Goal: Task Accomplishment & Management: Use online tool/utility

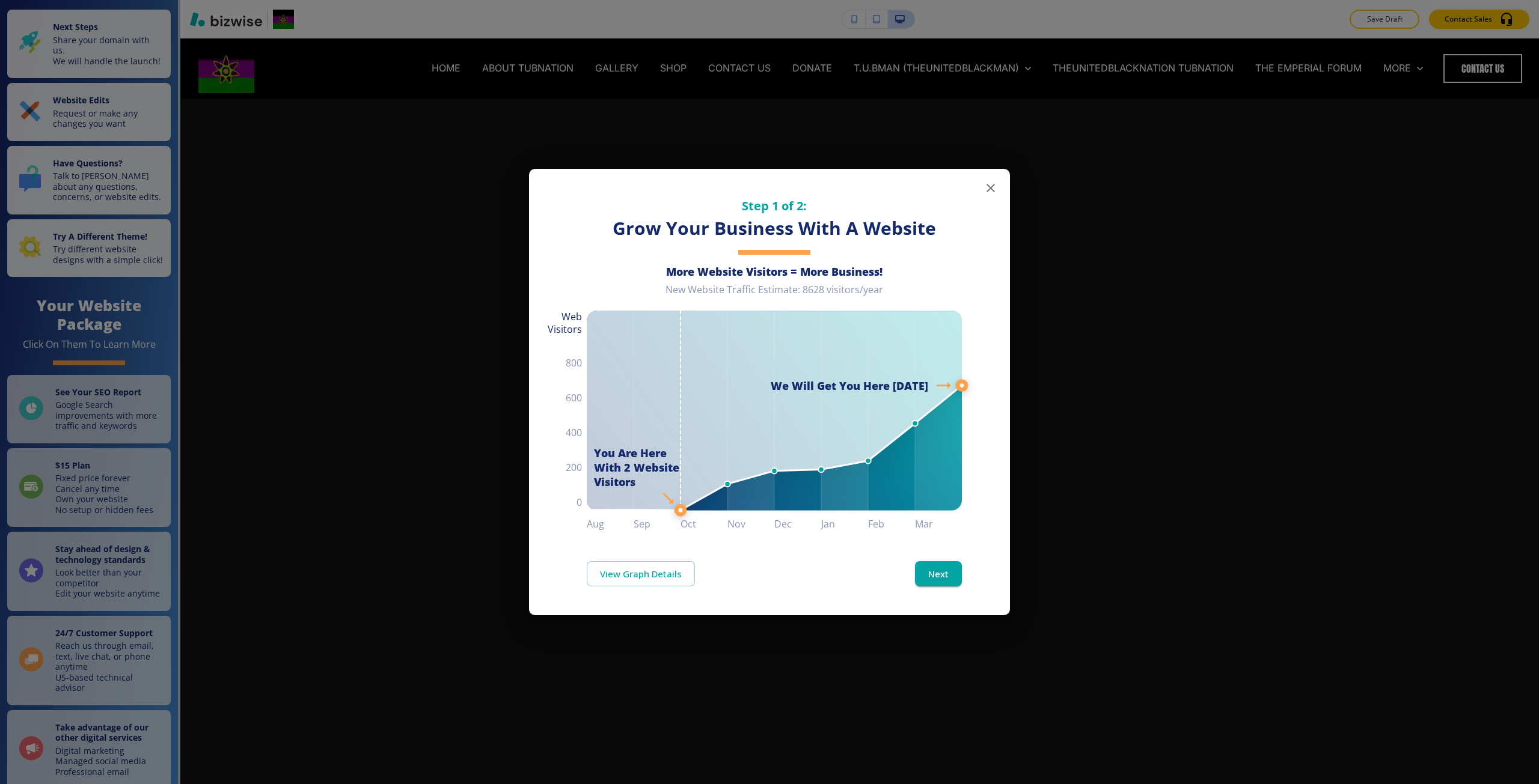
click at [460, 576] on div "Step 1 of 2: Grow Your Business With A Website More Website Visitors = More Bus…" at bounding box center [769, 392] width 1539 height 784
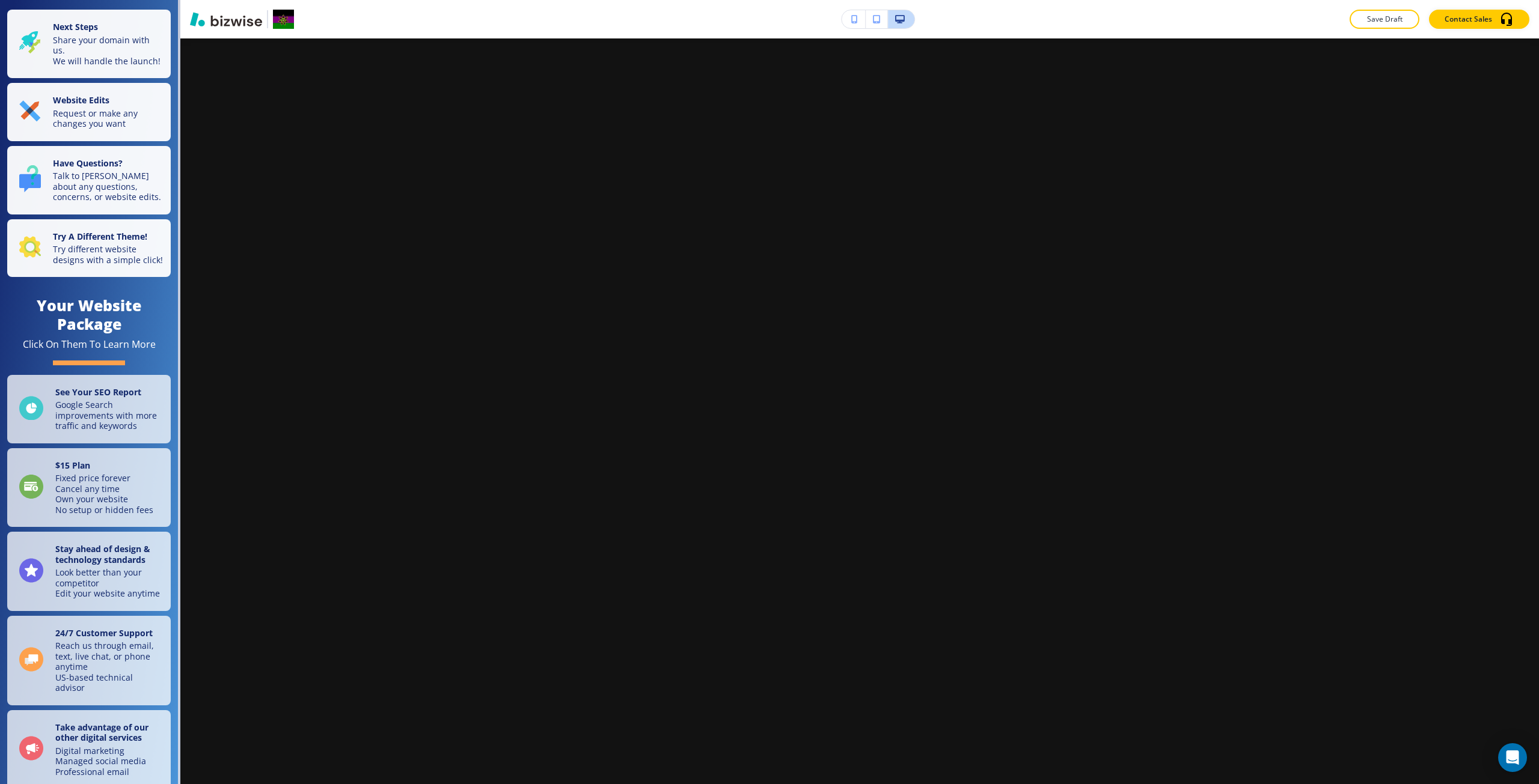
scroll to position [1142, 0]
click at [854, 16] on icon "button" at bounding box center [854, 19] width 6 height 8
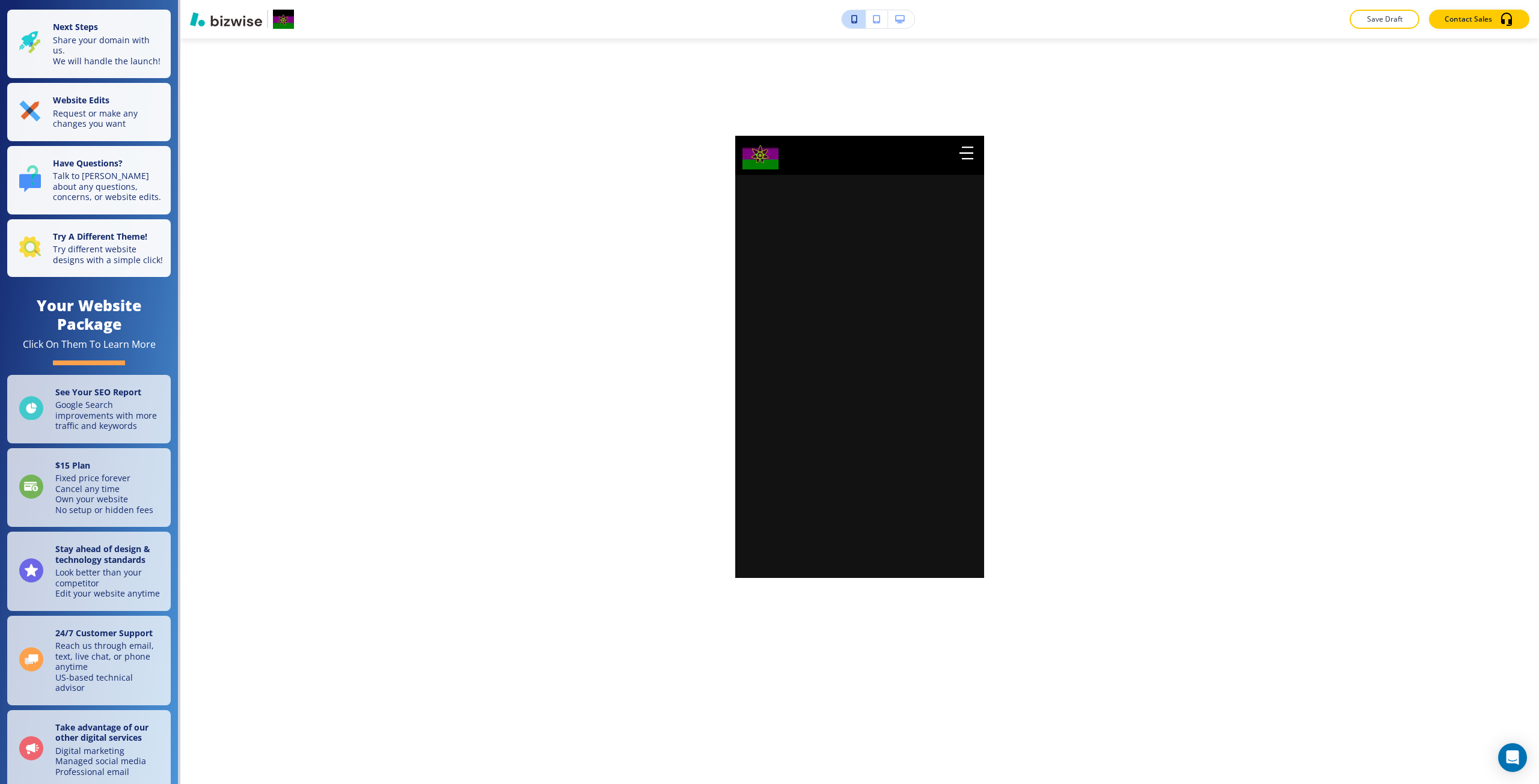
scroll to position [0, 0]
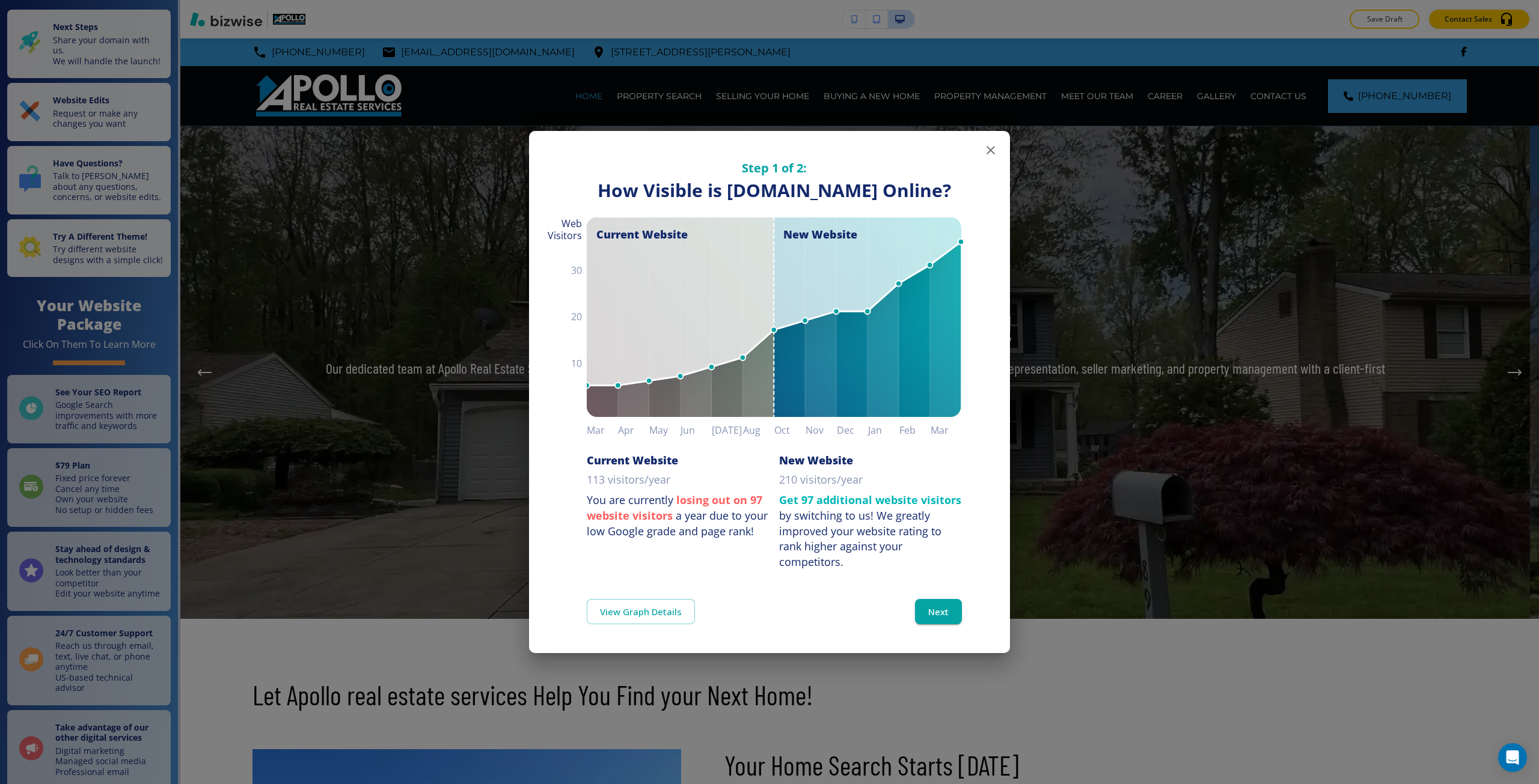
click at [357, 251] on div "Step 1 of 2: How Visible are You Online? How Visible is [DOMAIN_NAME] Online? C…" at bounding box center [769, 392] width 1539 height 784
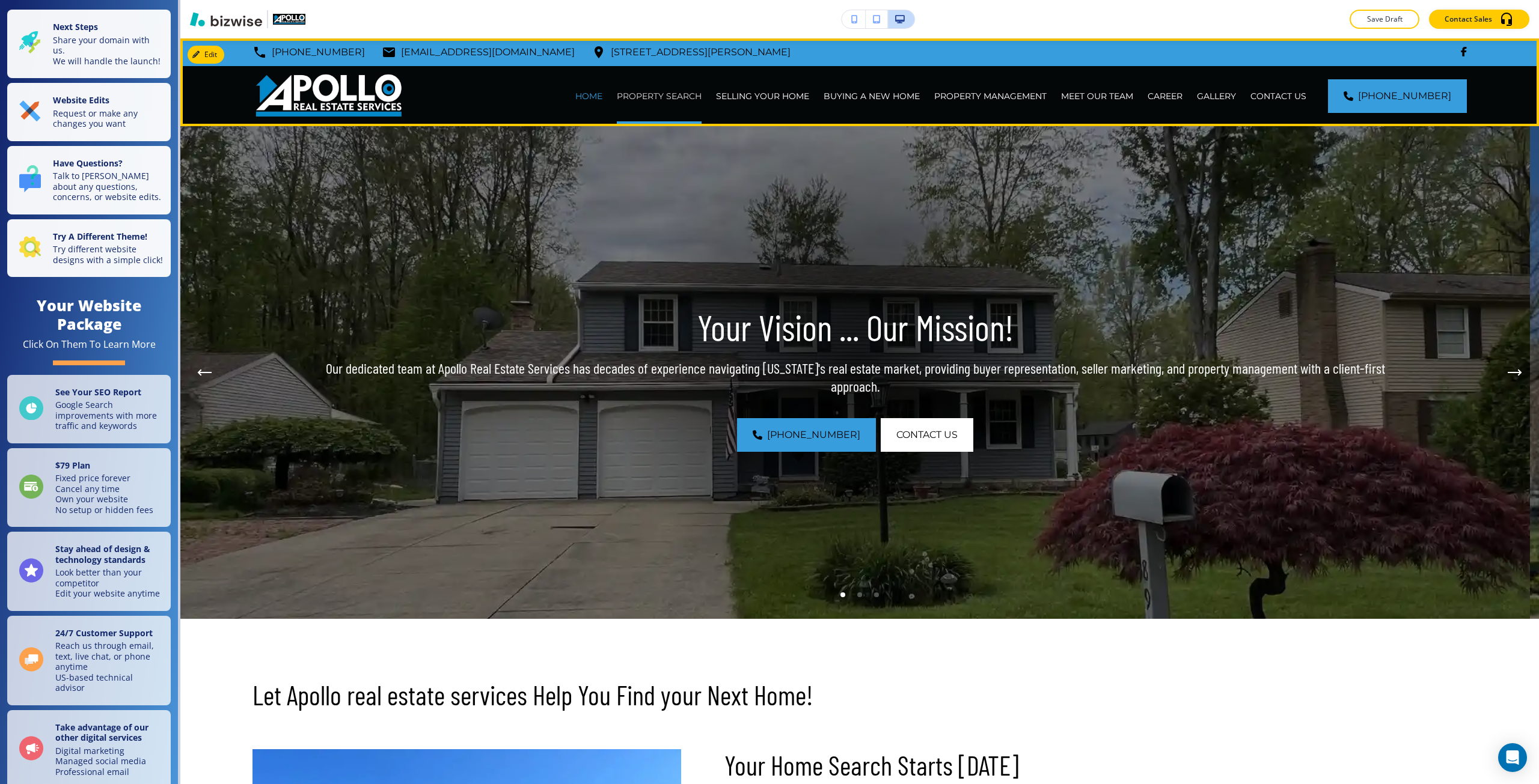
click at [655, 99] on p "PROPERTY SEARCH" at bounding box center [659, 96] width 85 height 12
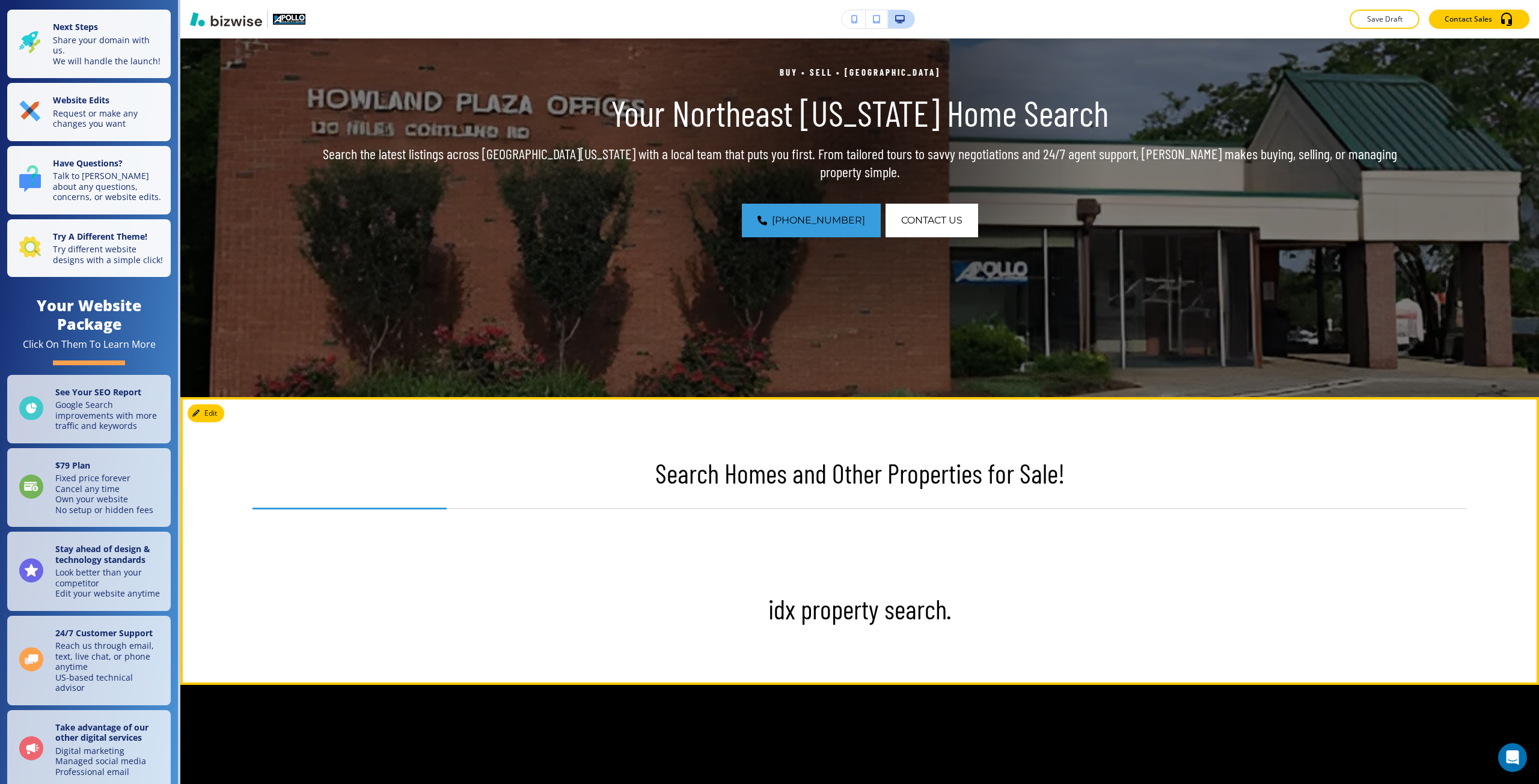
scroll to position [241, 0]
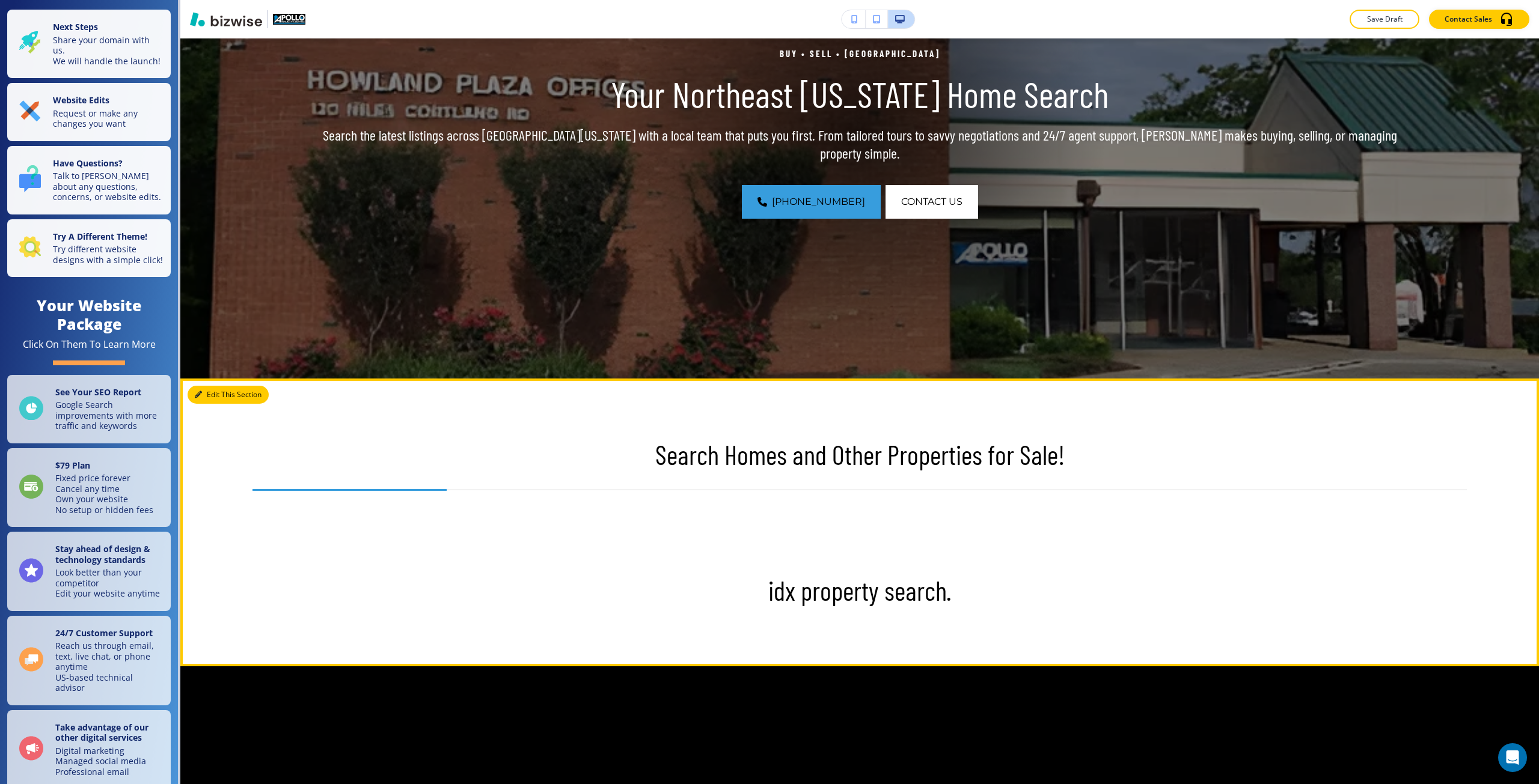
click at [199, 394] on icon "button" at bounding box center [198, 395] width 7 height 7
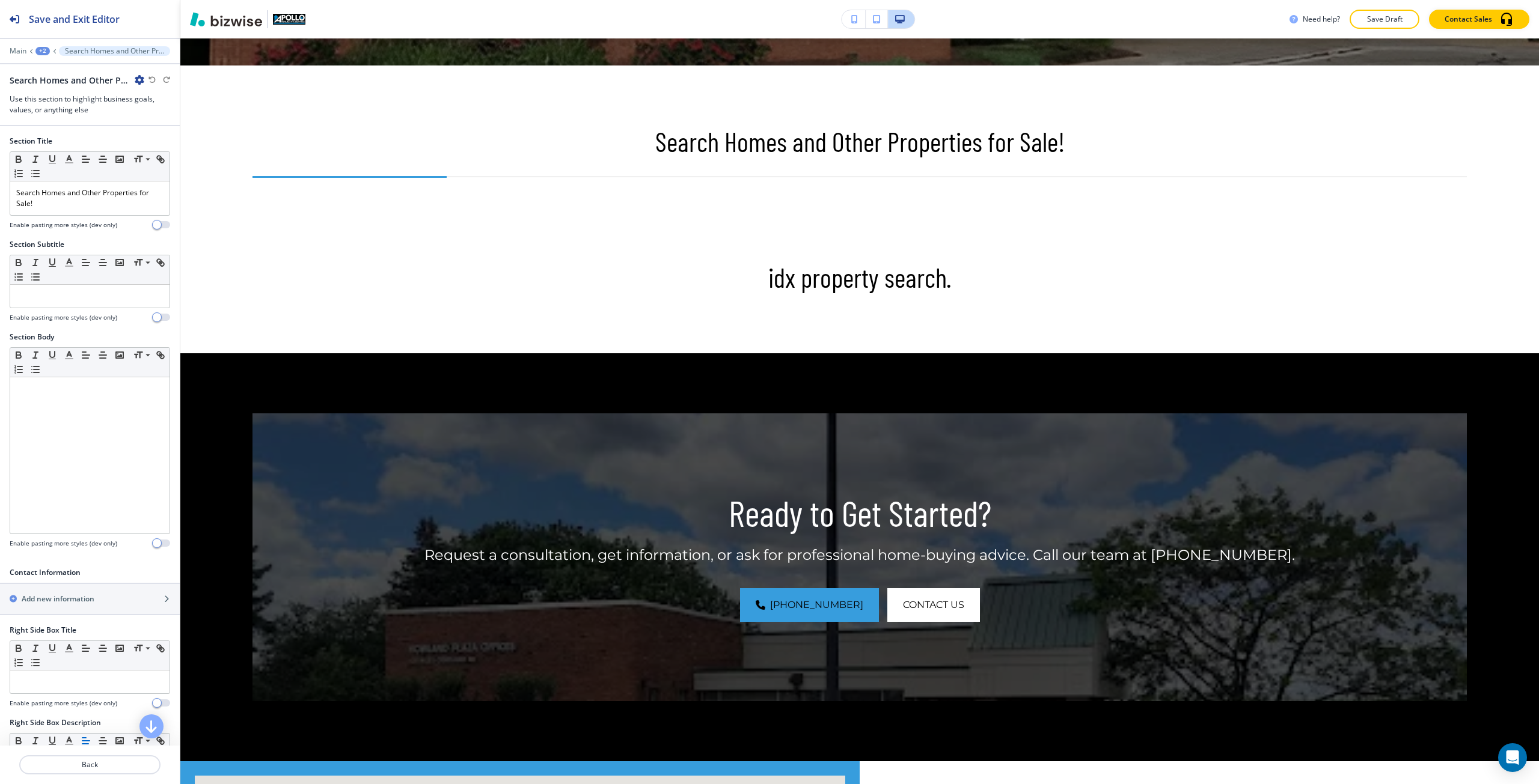
scroll to position [580, 0]
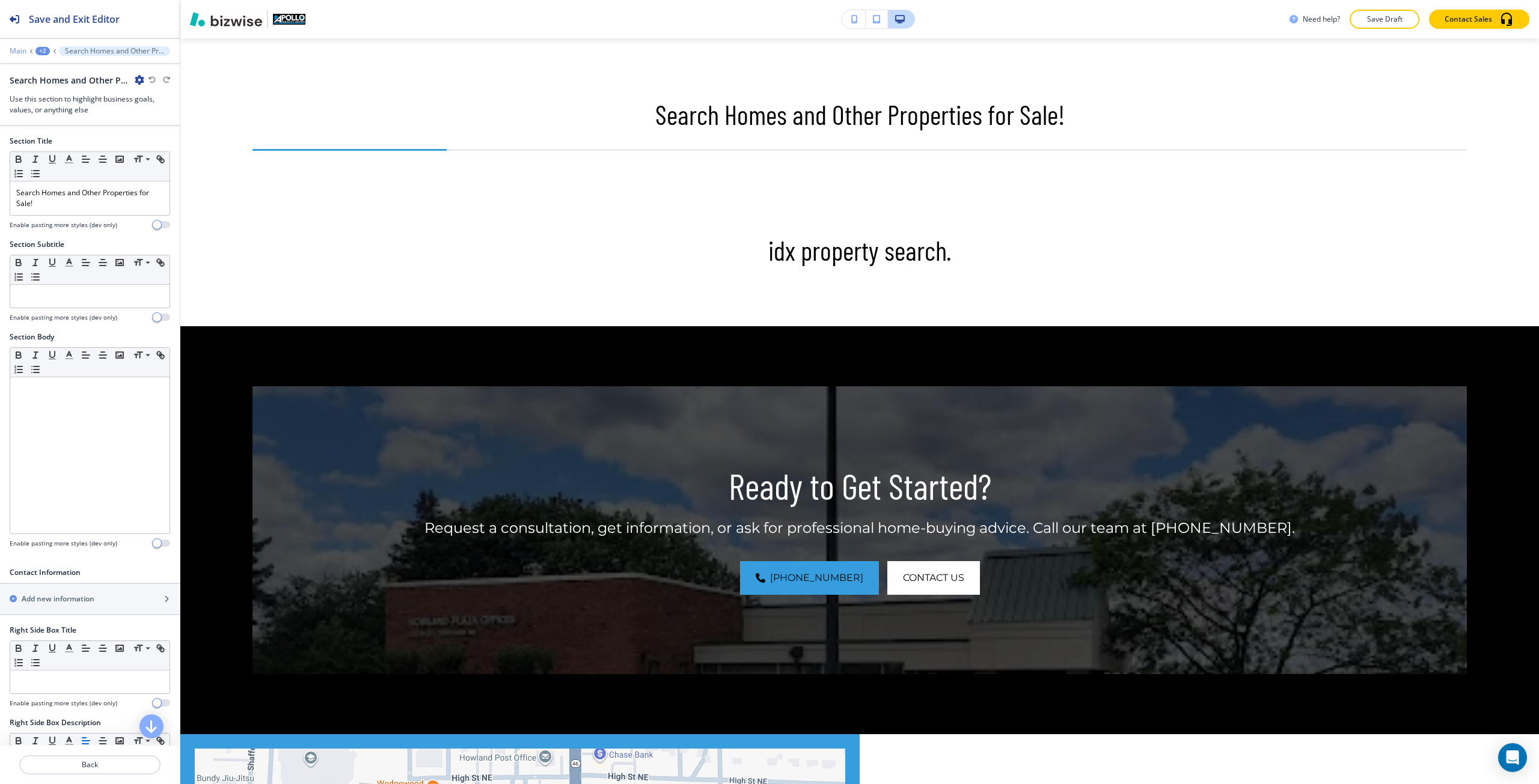
click at [19, 55] on p "Main" at bounding box center [18, 50] width 17 height 8
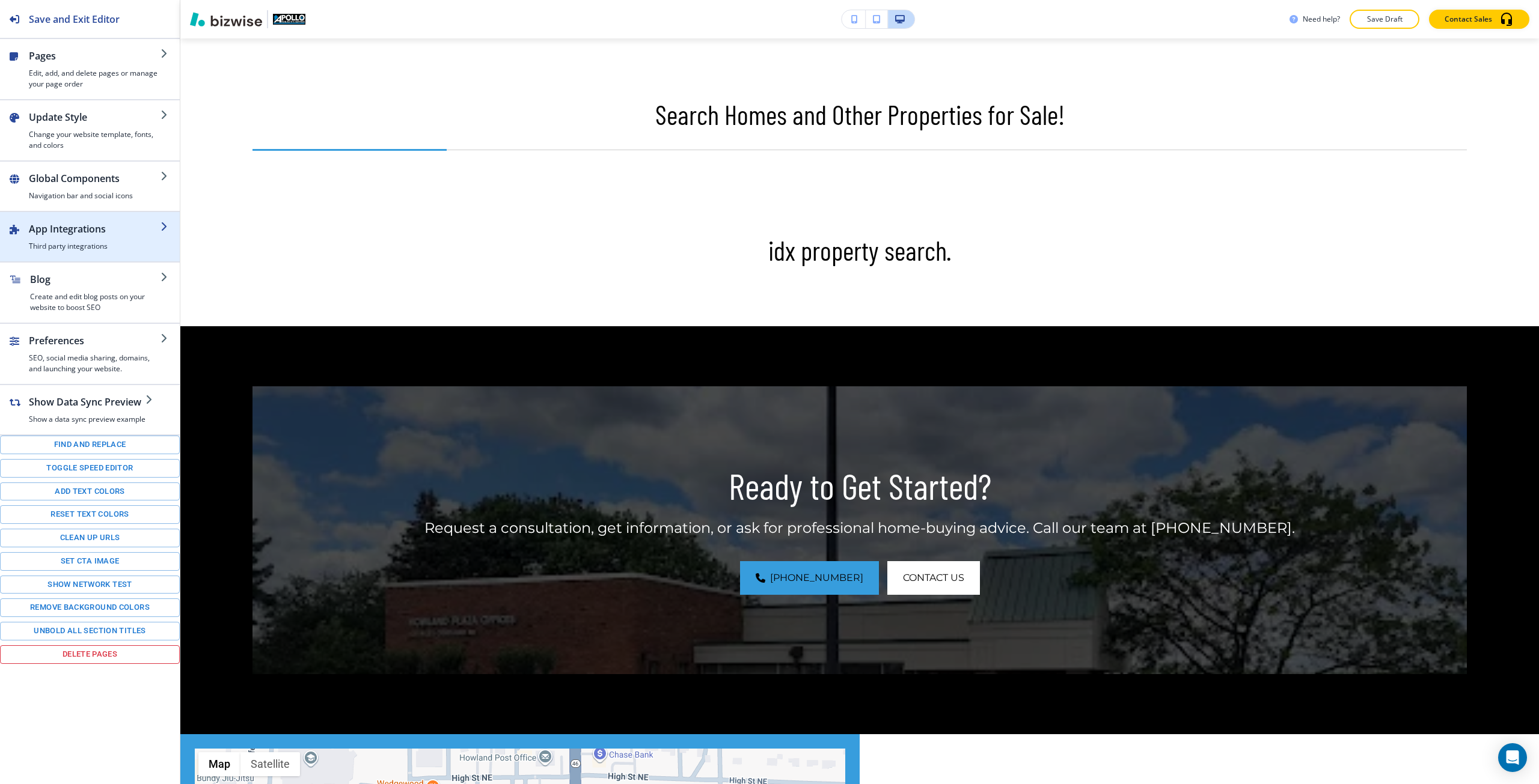
click at [78, 233] on h2 "App Integrations" at bounding box center [95, 229] width 132 height 14
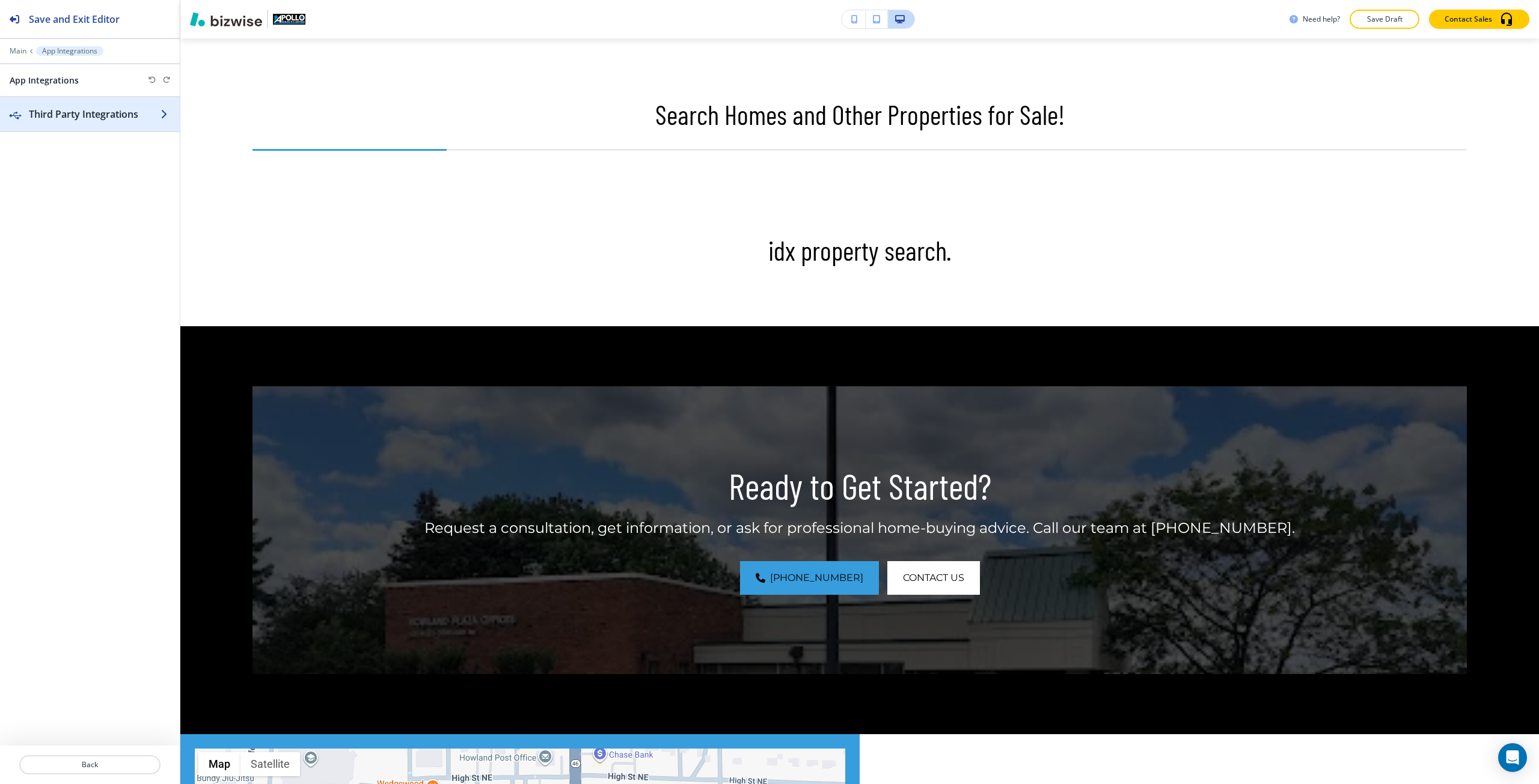
click at [69, 122] on div "button" at bounding box center [89, 126] width 179 height 10
click at [90, 183] on p "Add a third party integration" at bounding box center [89, 181] width 158 height 11
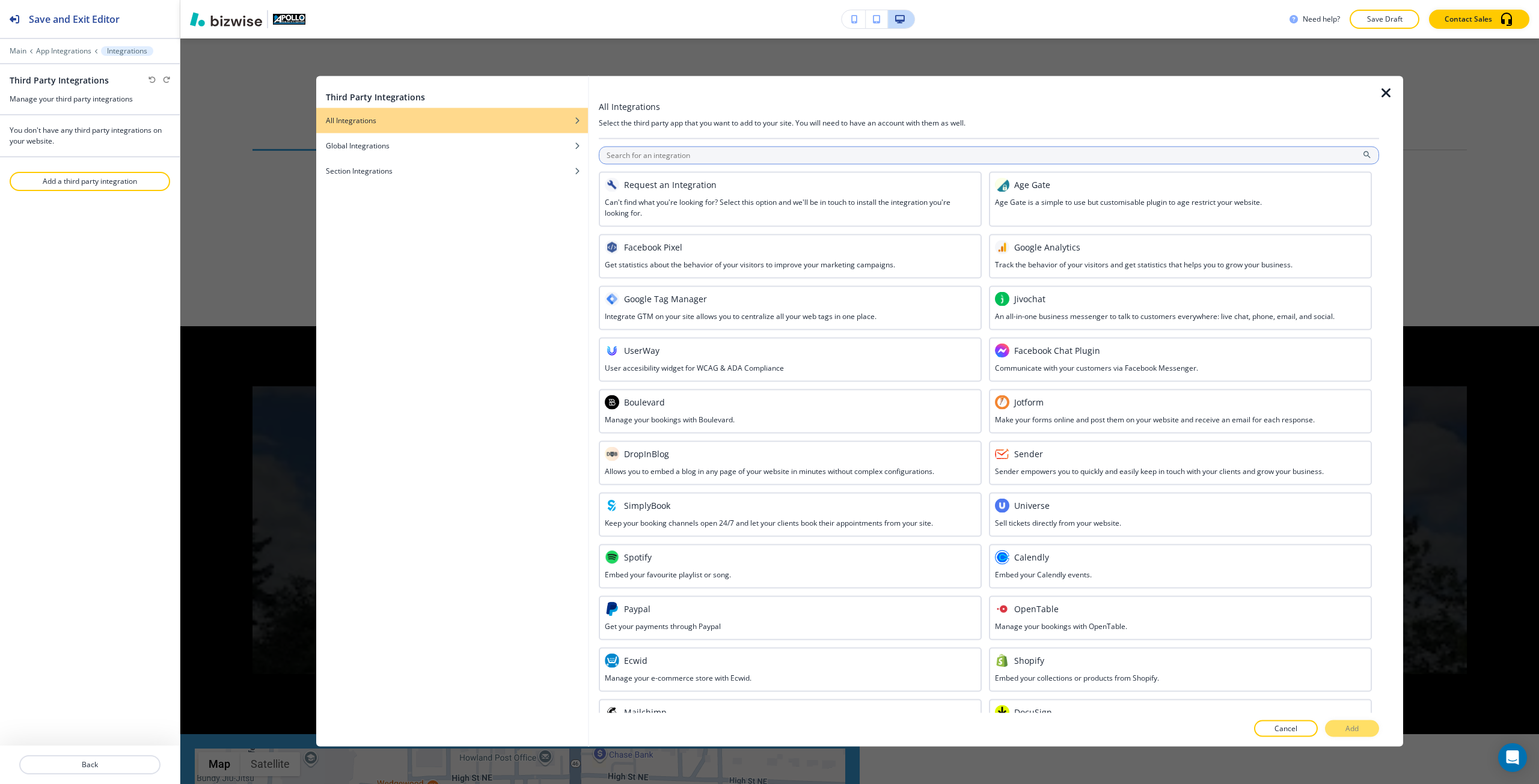
click at [723, 152] on input "text" at bounding box center [988, 155] width 780 height 18
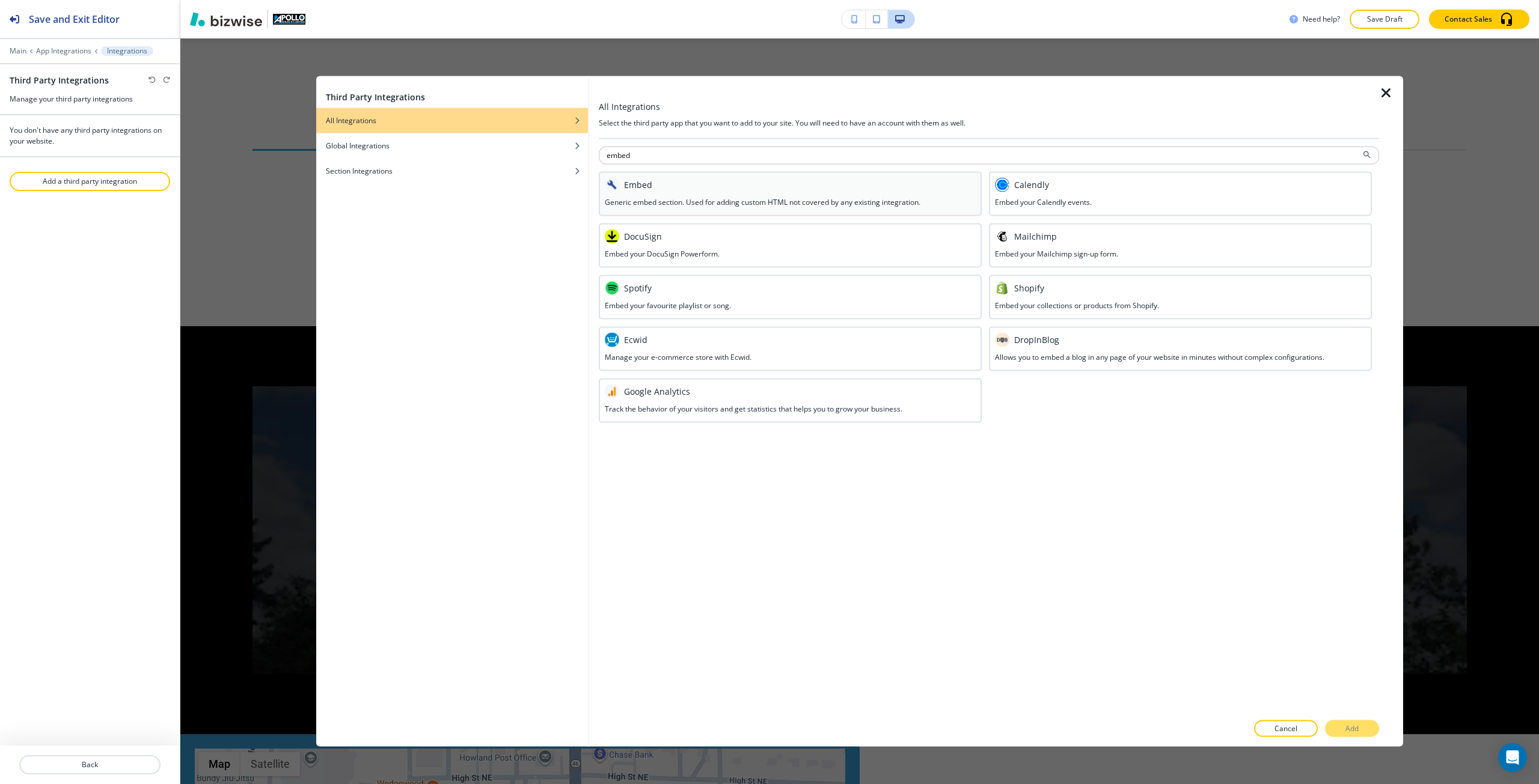
type input "embed"
click at [755, 190] on div "Embed" at bounding box center [790, 185] width 371 height 14
click at [1331, 724] on button "Add" at bounding box center [1351, 728] width 54 height 17
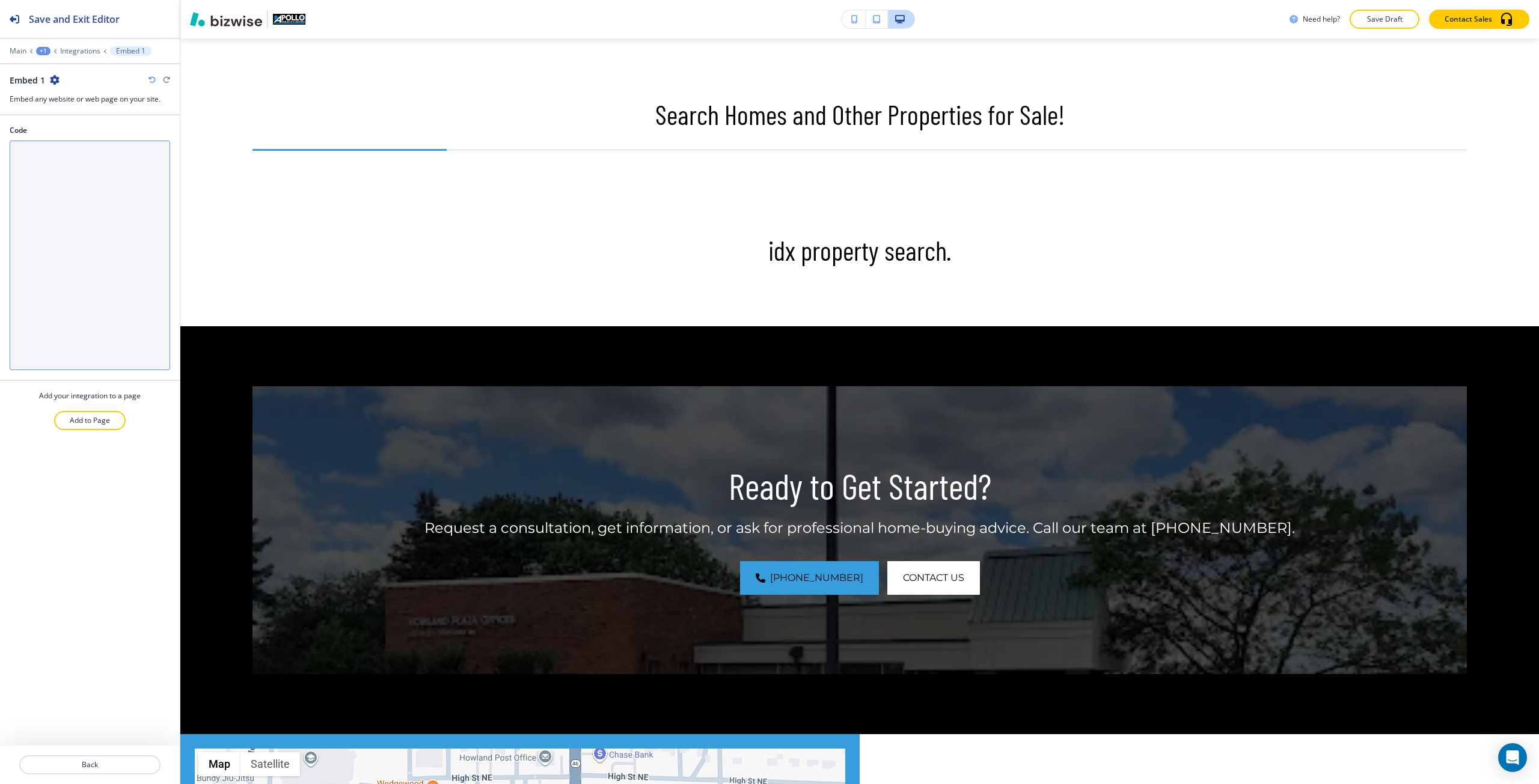
click at [122, 147] on textarea "Code" at bounding box center [90, 255] width 160 height 230
paste textarea "<div class="u_1259175148 dmRespRow hide-for-small fullBleedChanged fullBleedMod…"
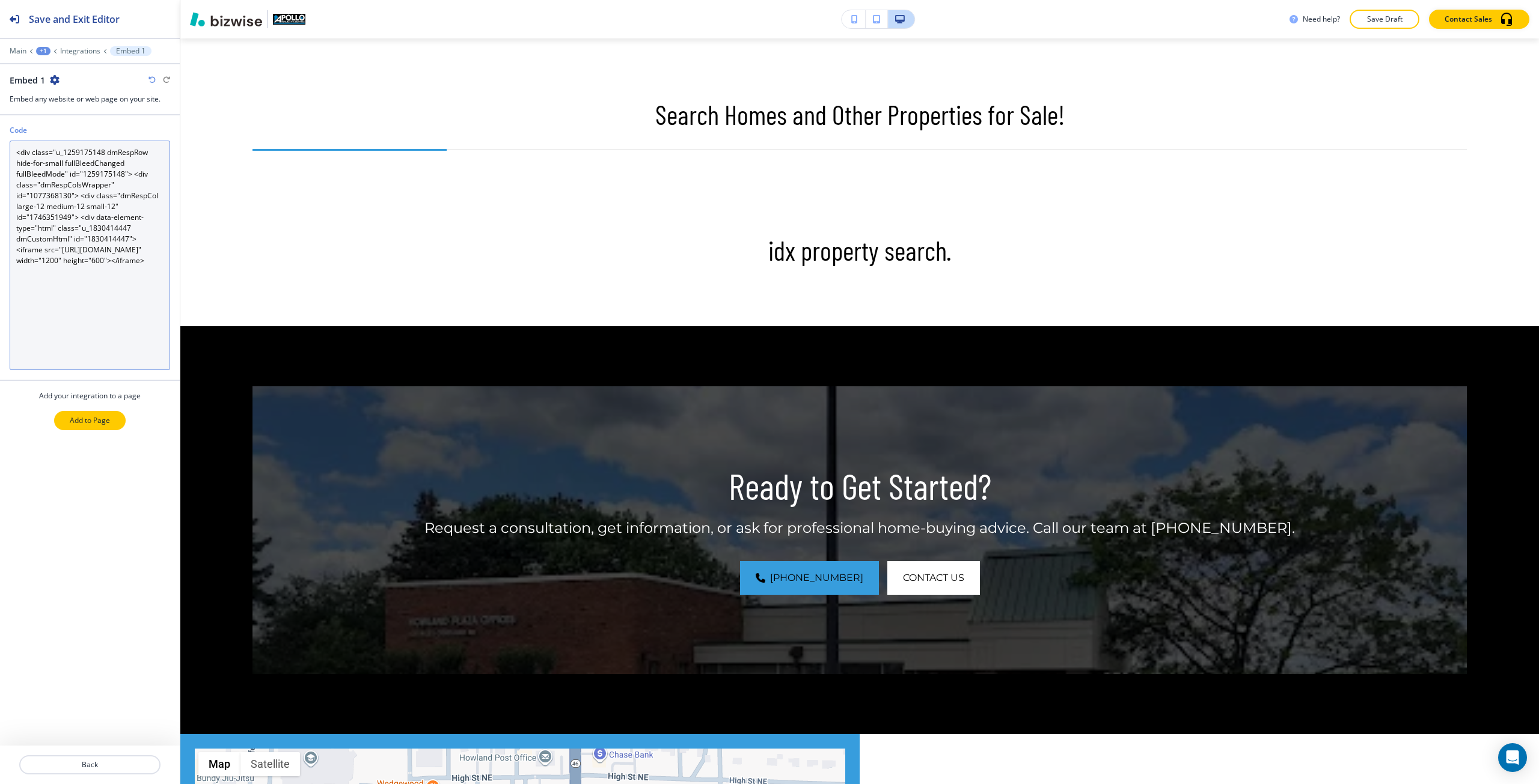
type textarea "<div class="u_1259175148 dmRespRow hide-for-small fullBleedChanged fullBleedMod…"
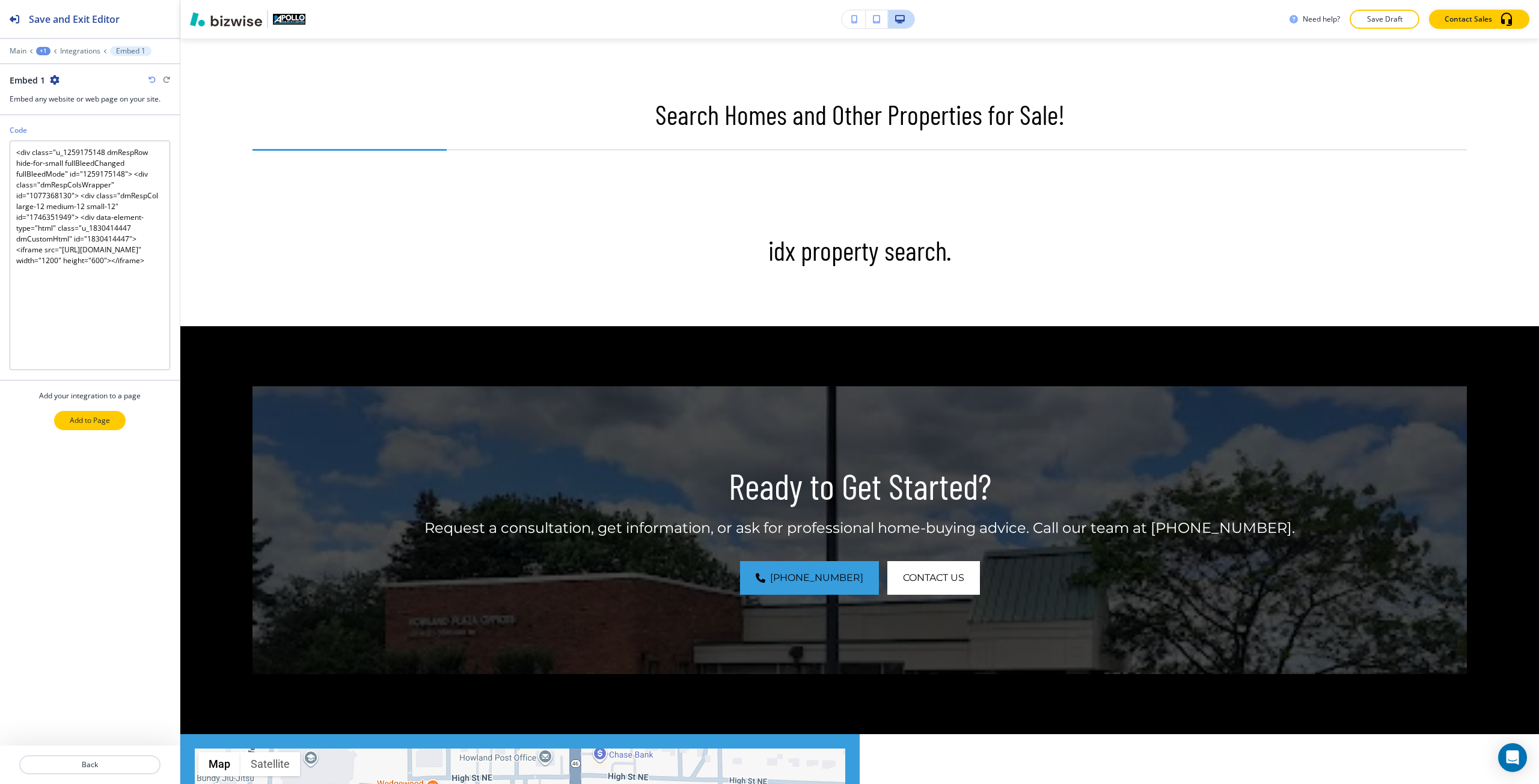
click at [100, 426] on button "Add to Page" at bounding box center [89, 420] width 71 height 19
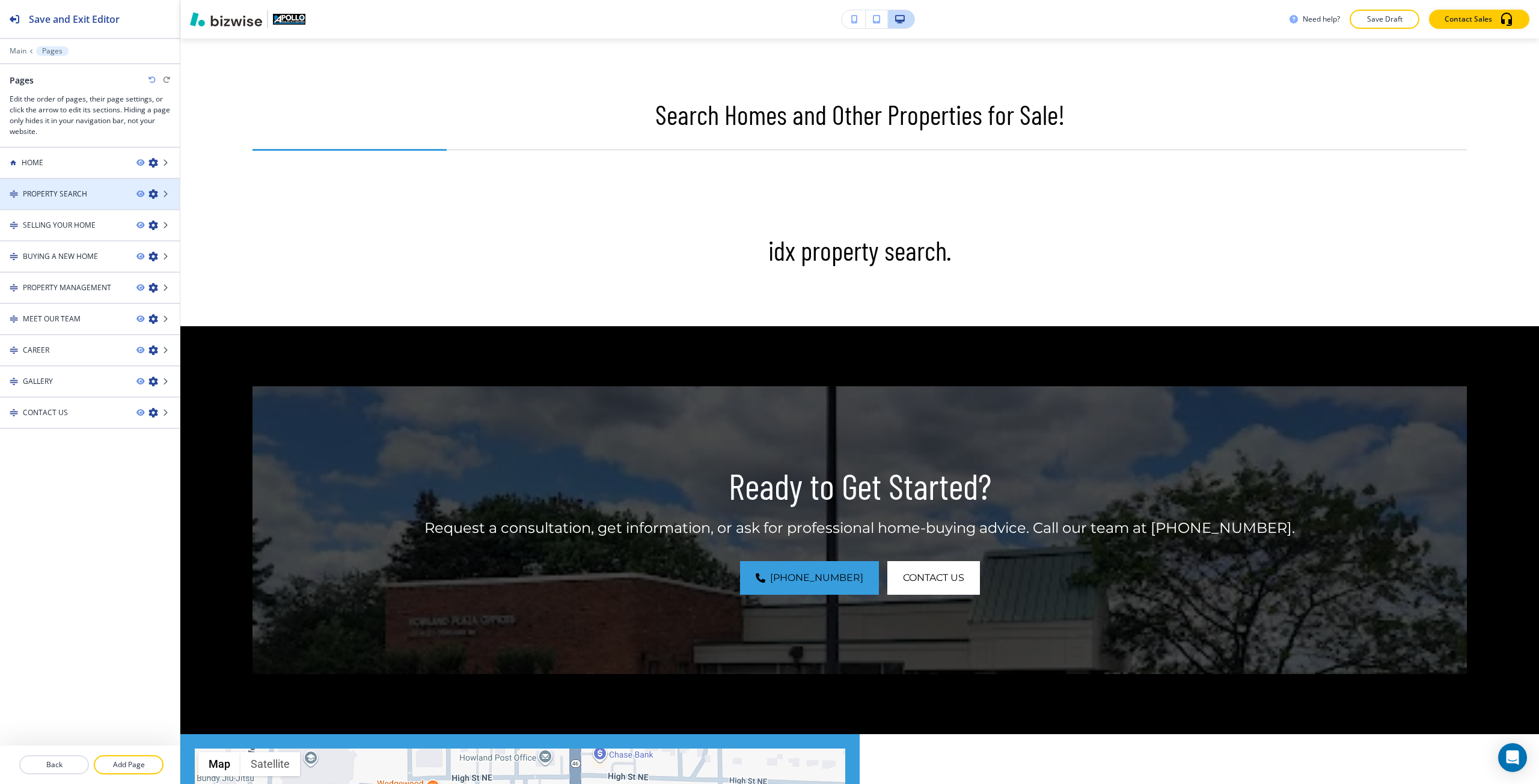
click at [71, 200] on div at bounding box center [89, 204] width 179 height 10
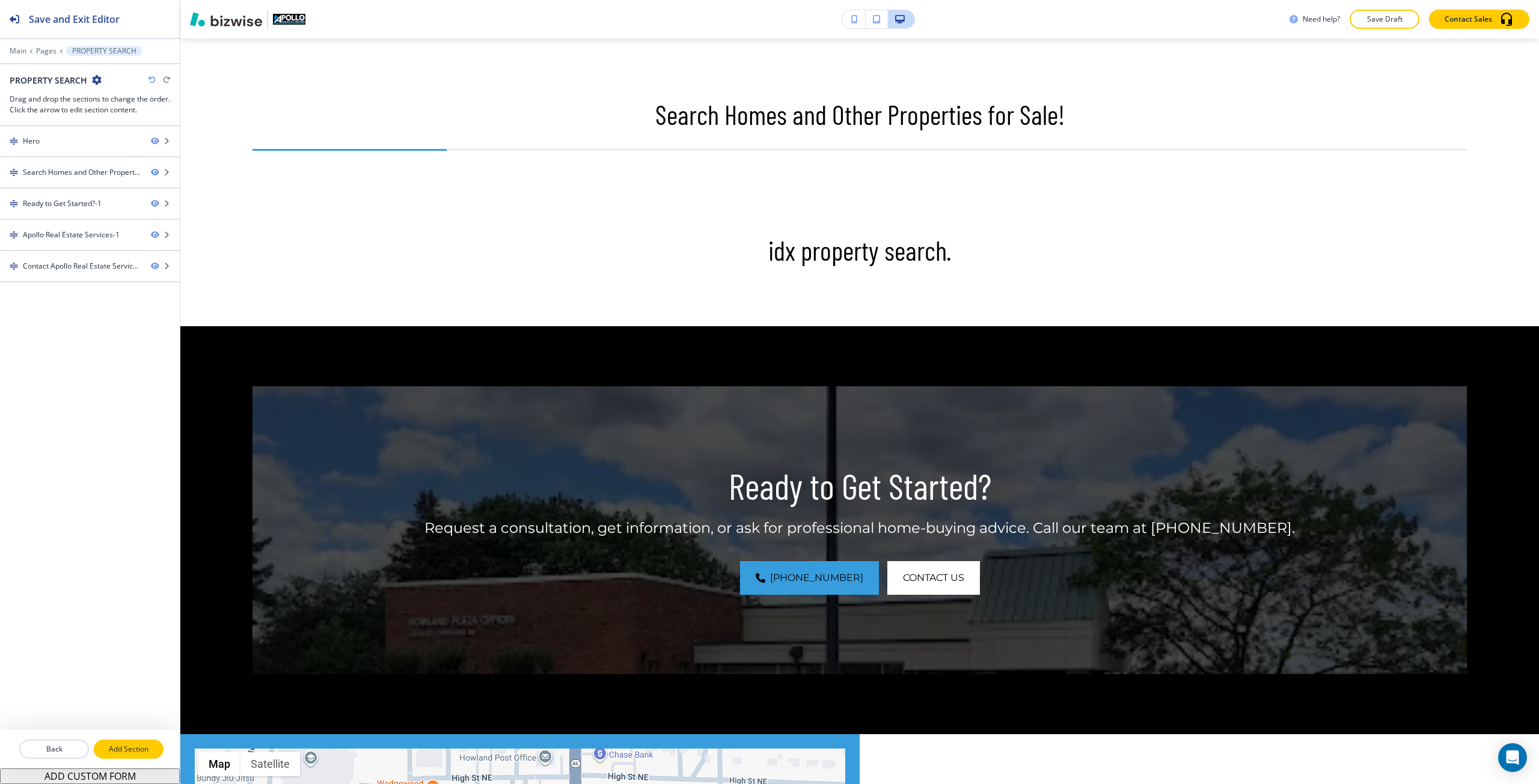
click at [123, 751] on p "Add Section" at bounding box center [128, 749] width 68 height 11
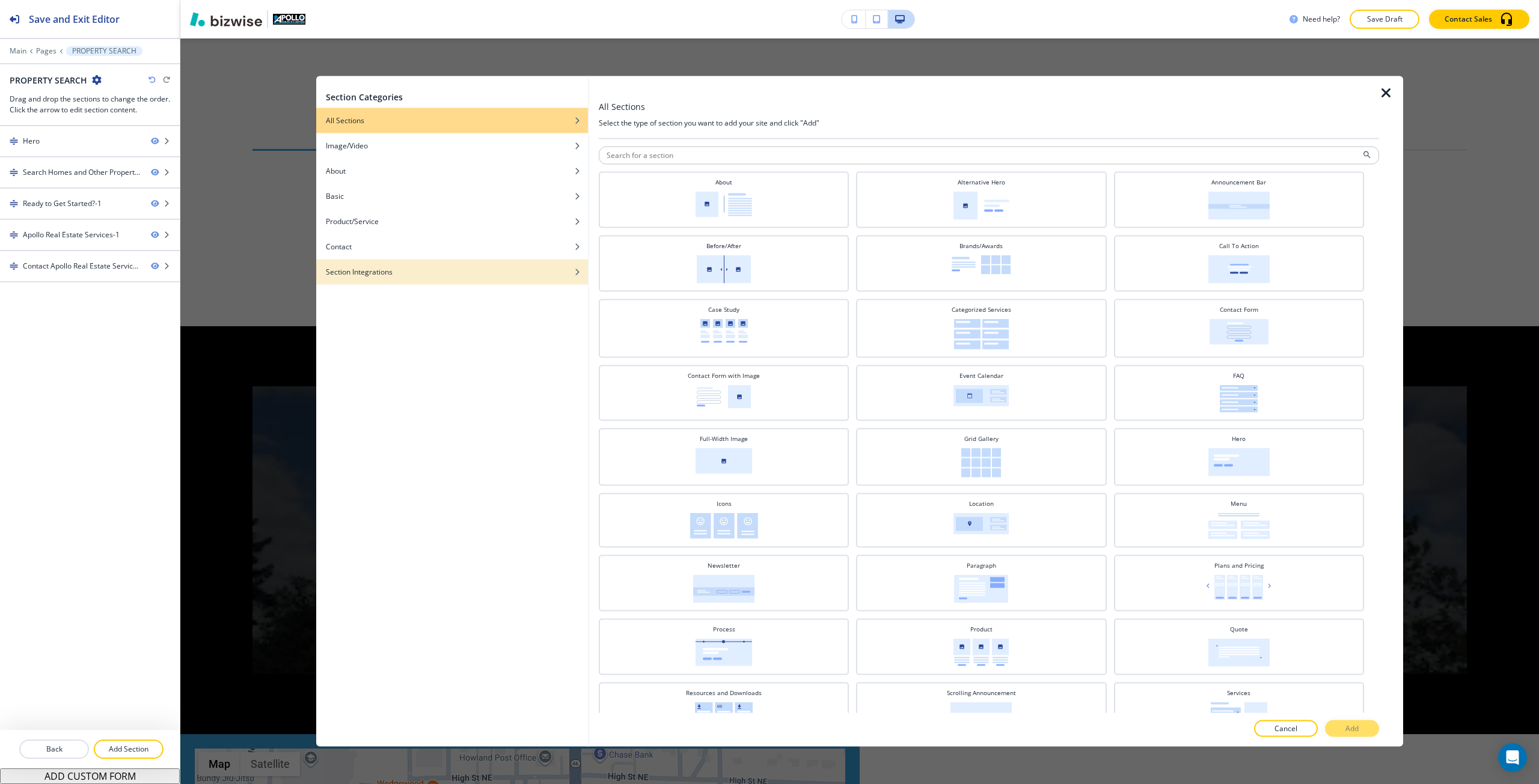
click at [394, 273] on div "Section Integrations" at bounding box center [452, 271] width 271 height 11
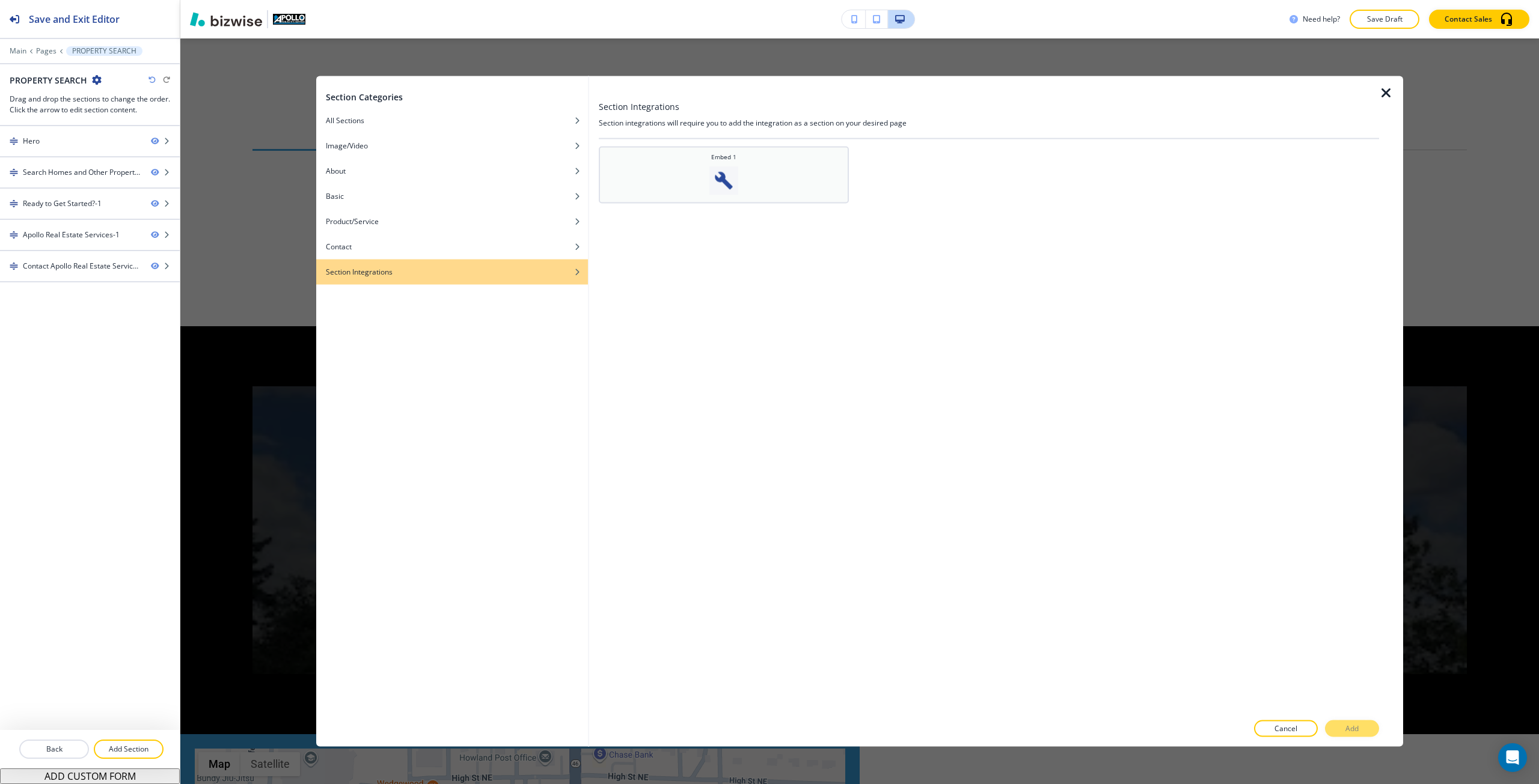
click at [760, 181] on div "Embed 1" at bounding box center [724, 173] width 238 height 42
click at [1341, 725] on button "Add" at bounding box center [1351, 728] width 54 height 17
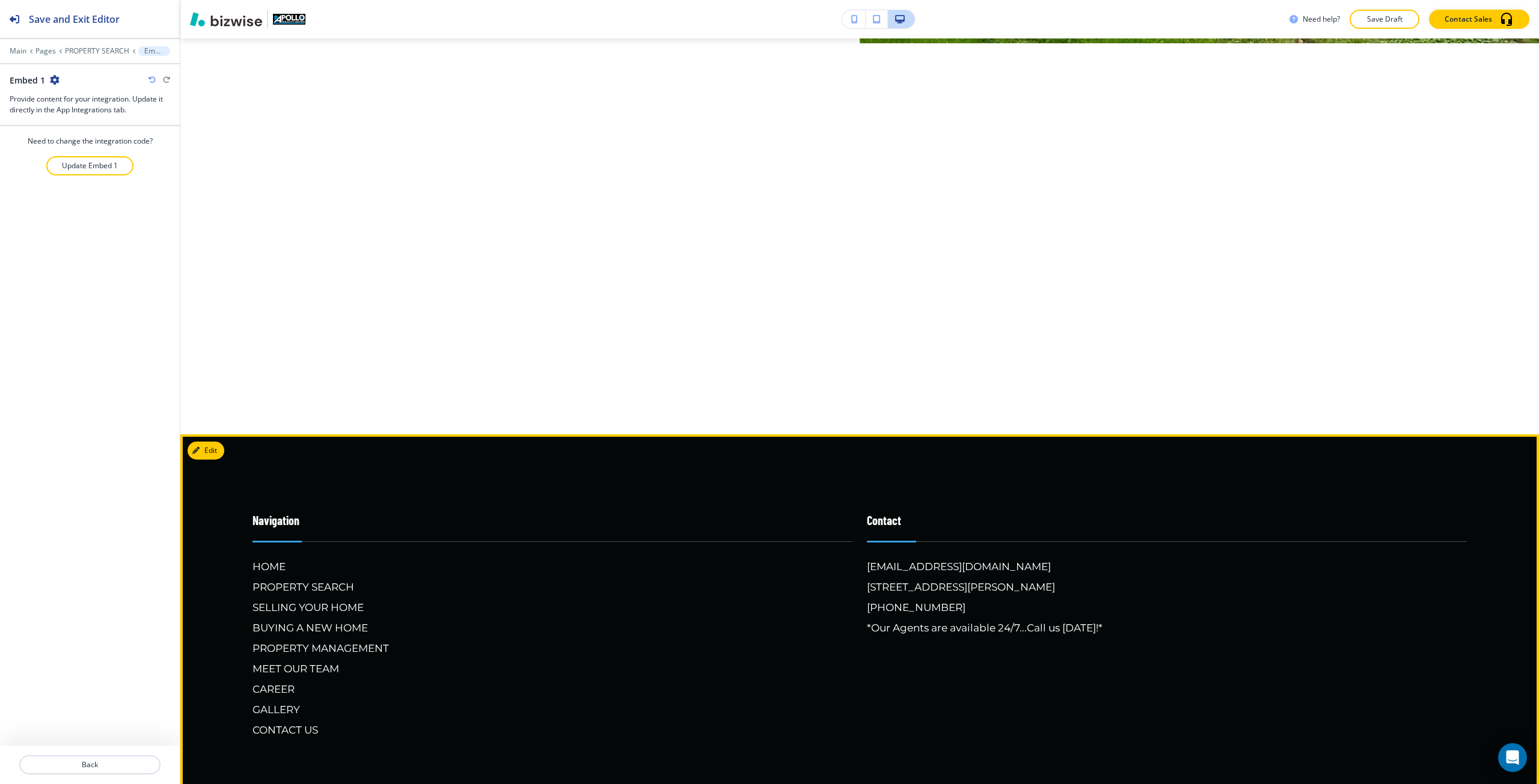
scroll to position [2223, 0]
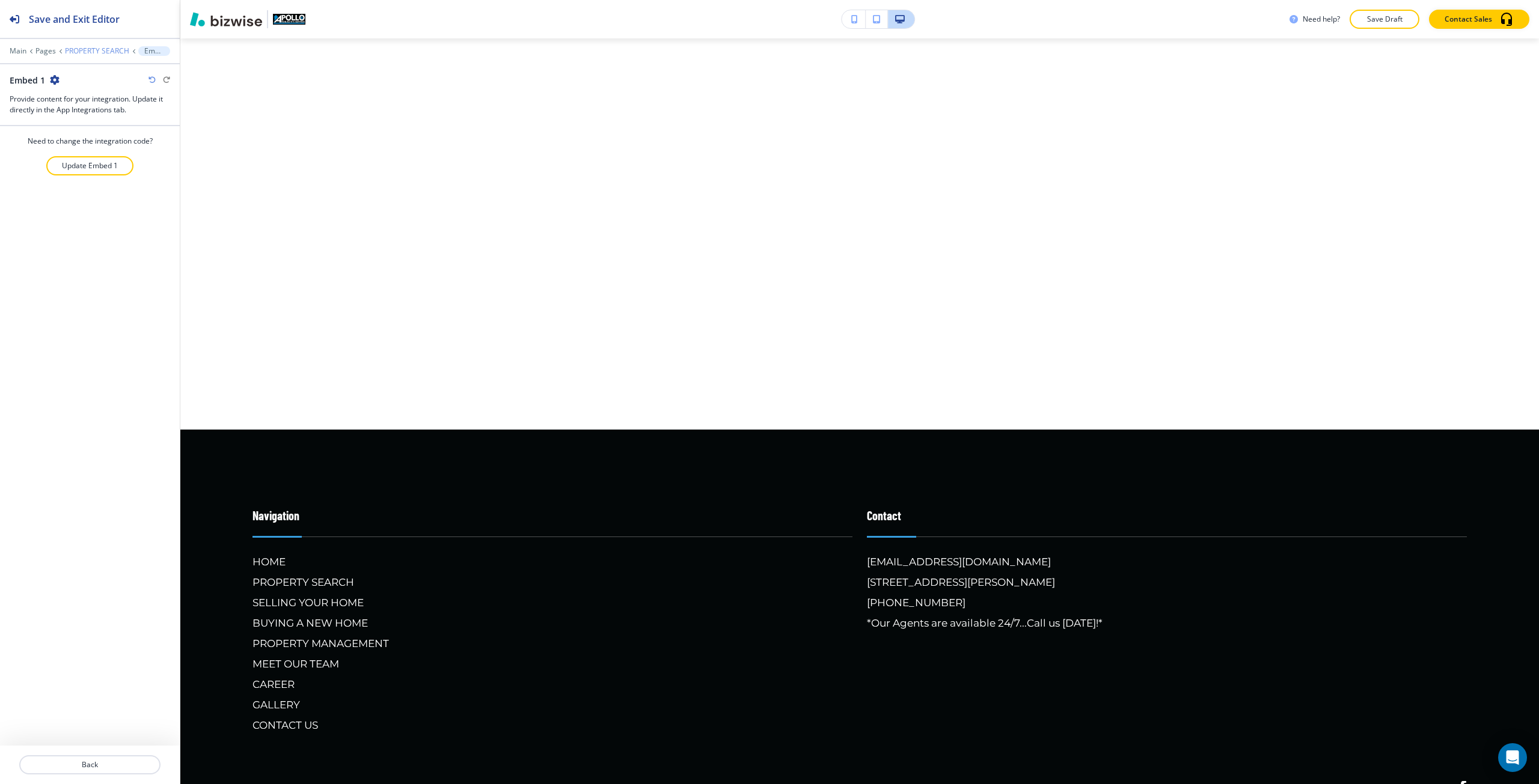
click at [115, 48] on p "PROPERTY SEARCH" at bounding box center [96, 50] width 64 height 8
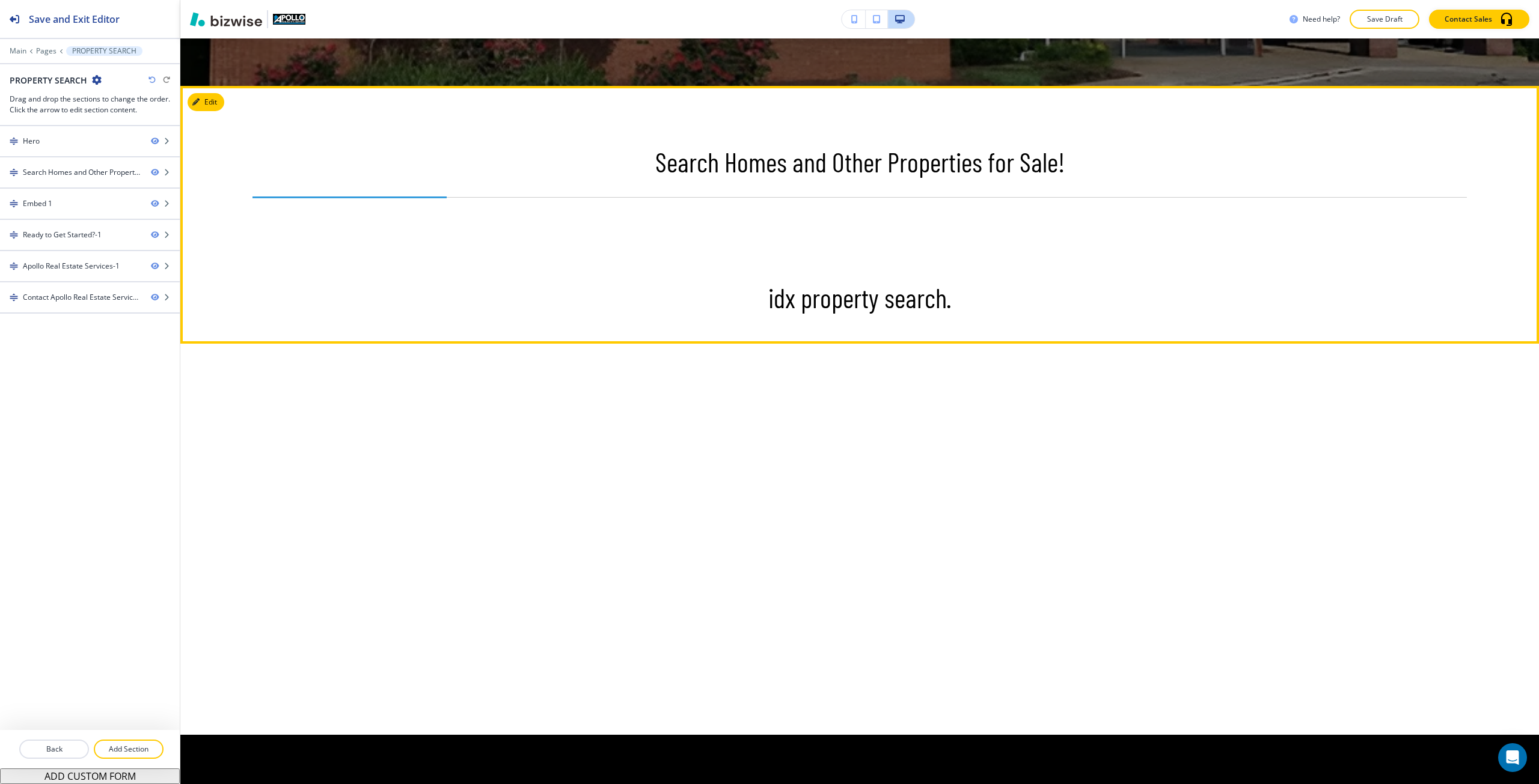
scroll to position [538, 0]
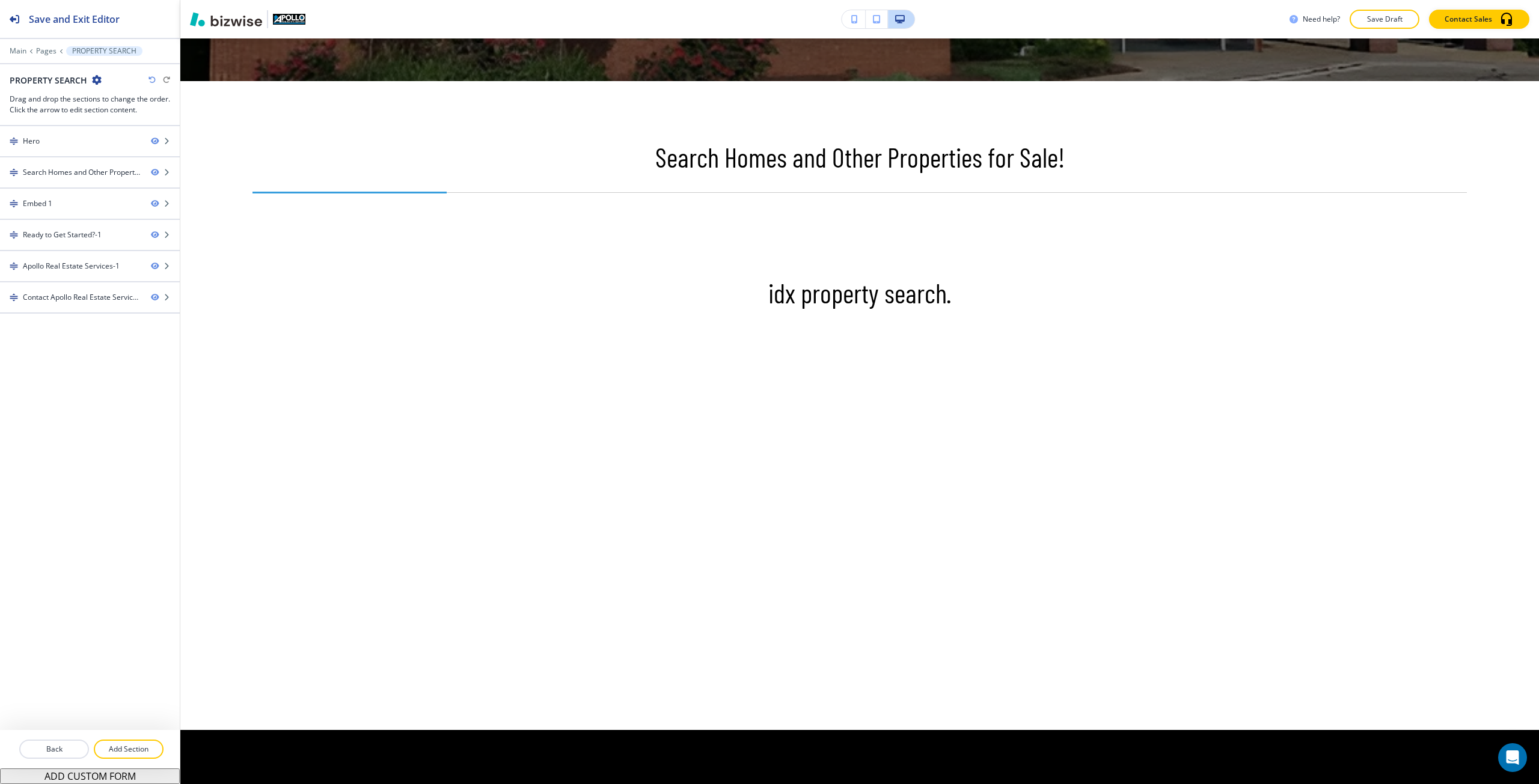
click at [859, 24] on button "button" at bounding box center [853, 19] width 24 height 18
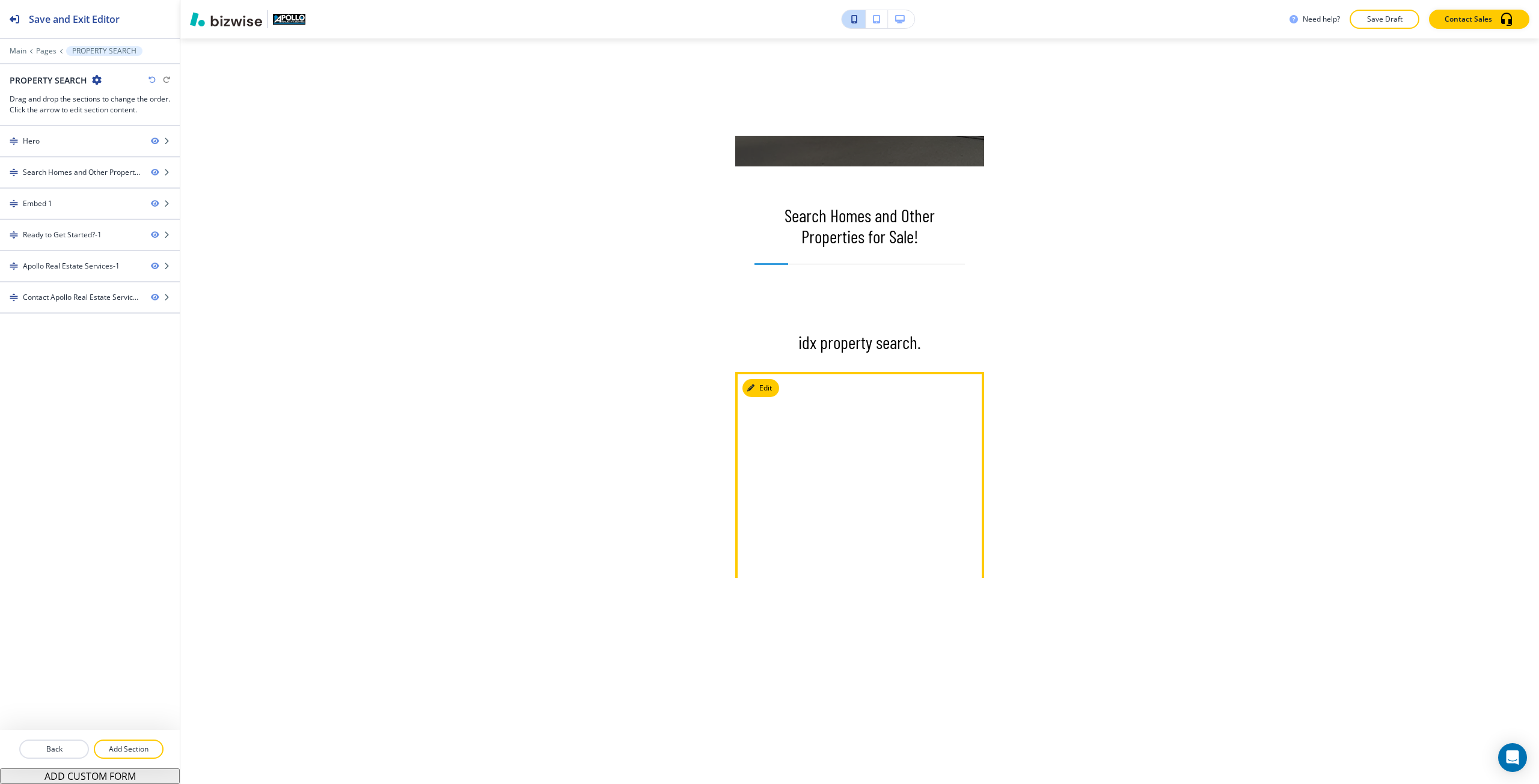
scroll to position [399, 0]
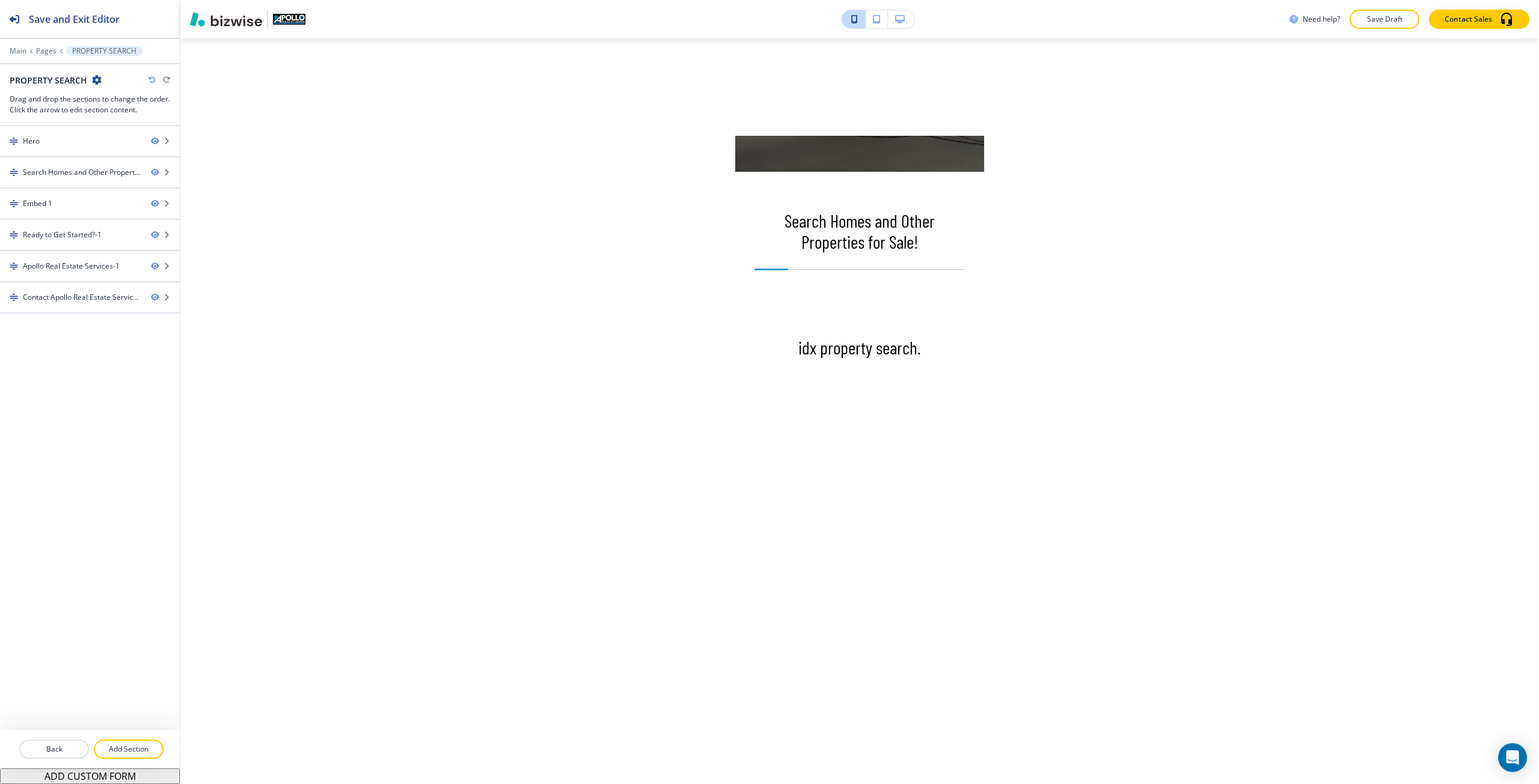
click at [899, 14] on button "button" at bounding box center [901, 19] width 26 height 18
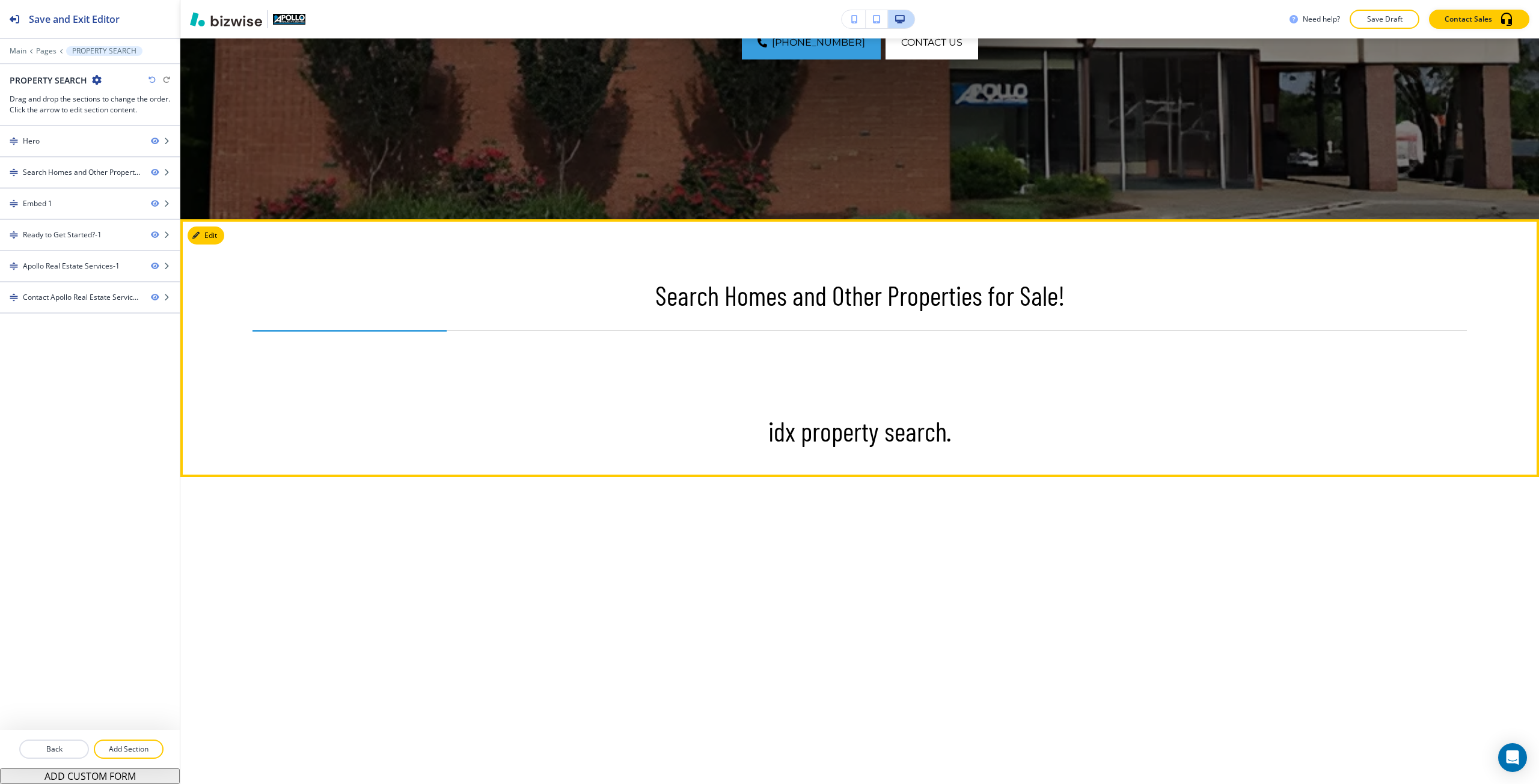
scroll to position [417, 0]
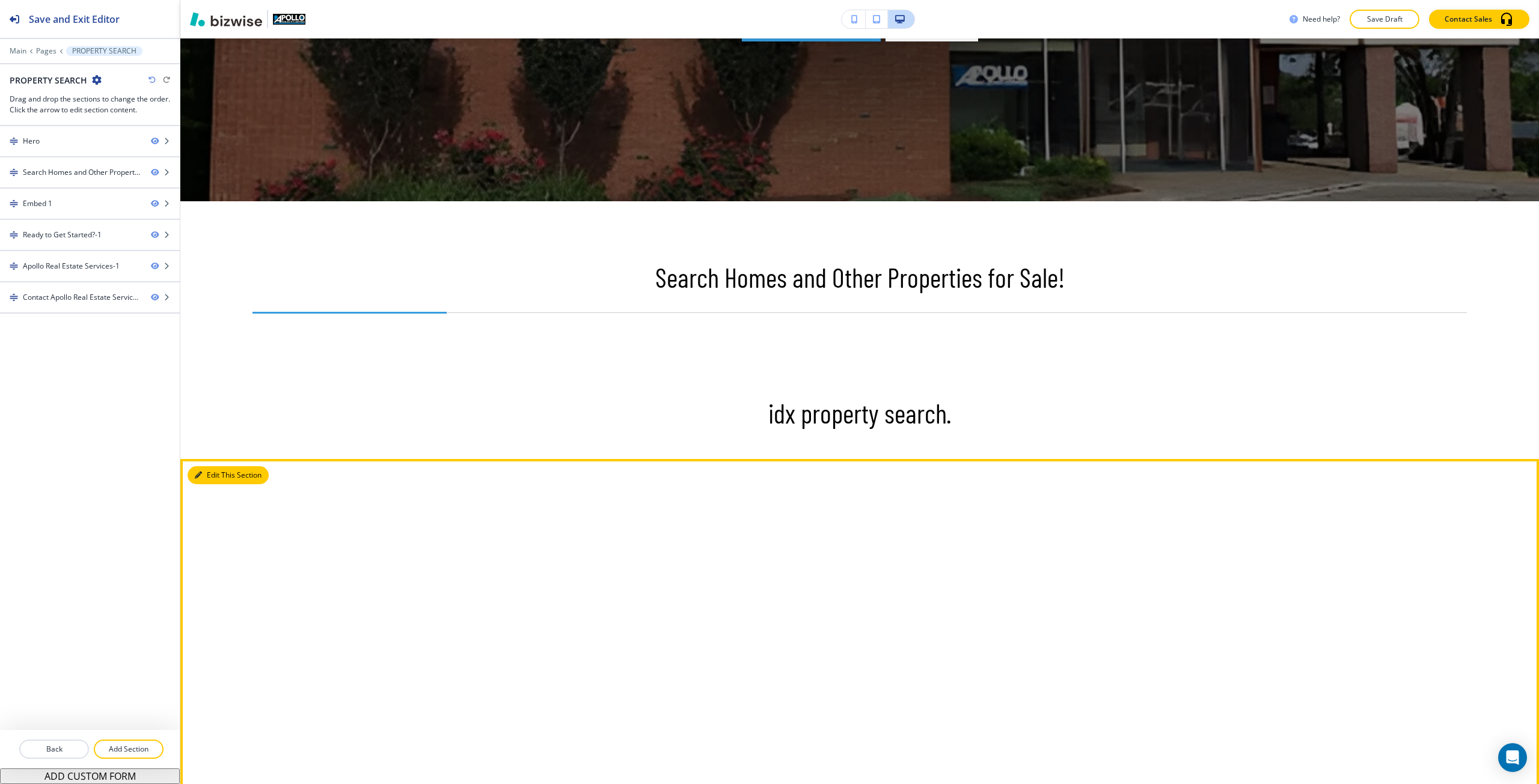
click at [212, 468] on button "Edit This Section" at bounding box center [228, 475] width 81 height 18
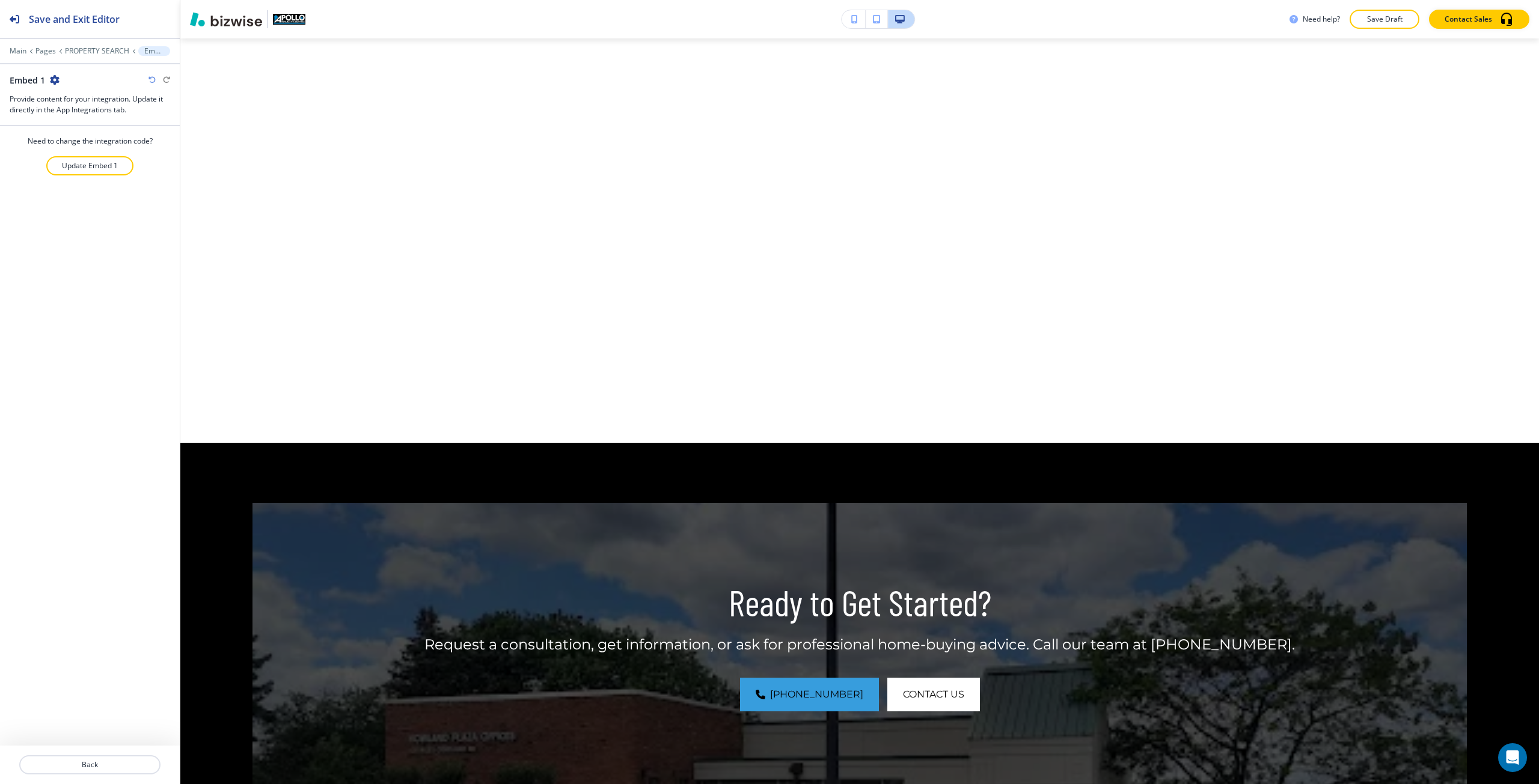
scroll to position [838, 0]
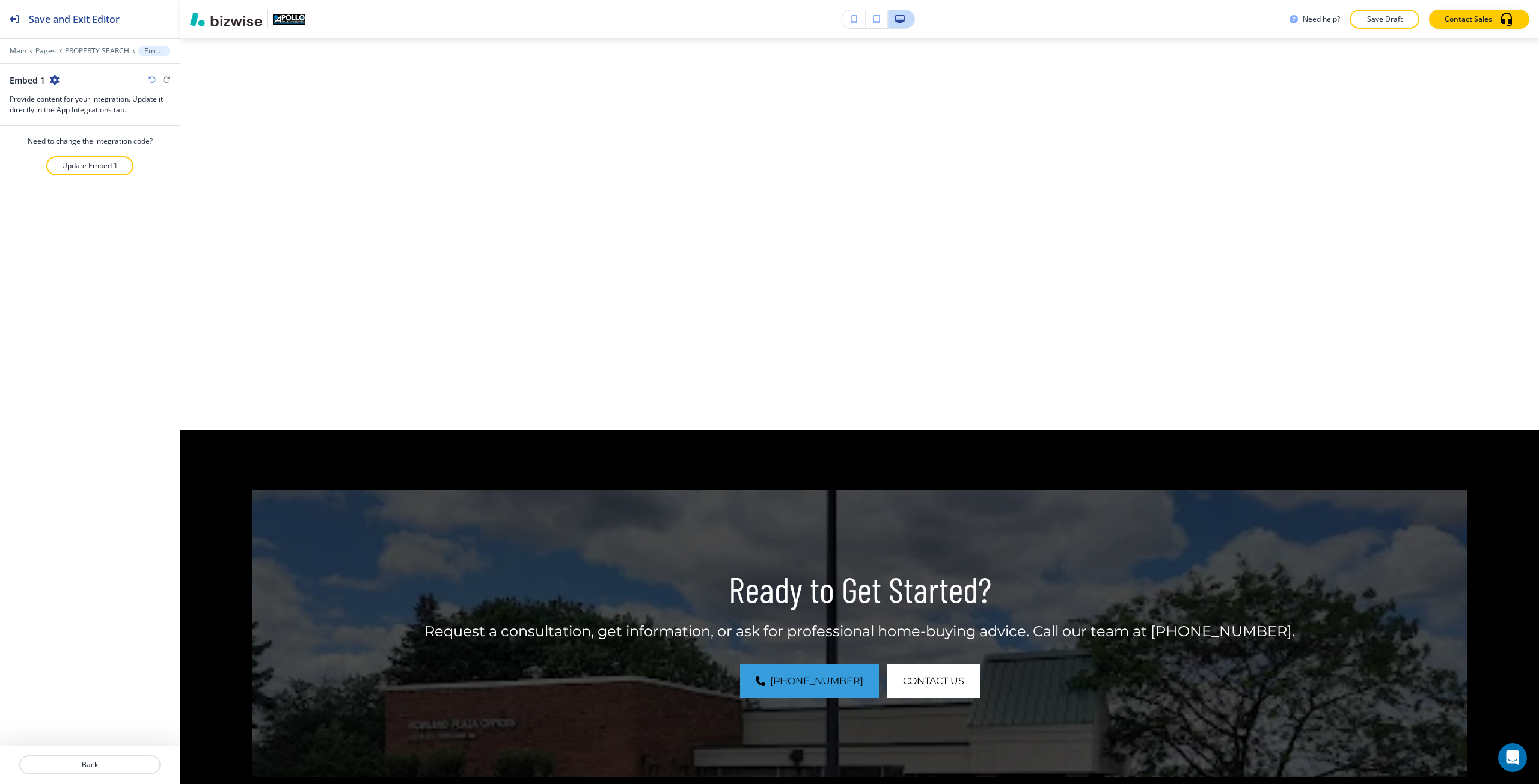
click at [85, 154] on div at bounding box center [89, 151] width 179 height 10
click at [82, 160] on p "Update Embed 1" at bounding box center [90, 166] width 56 height 11
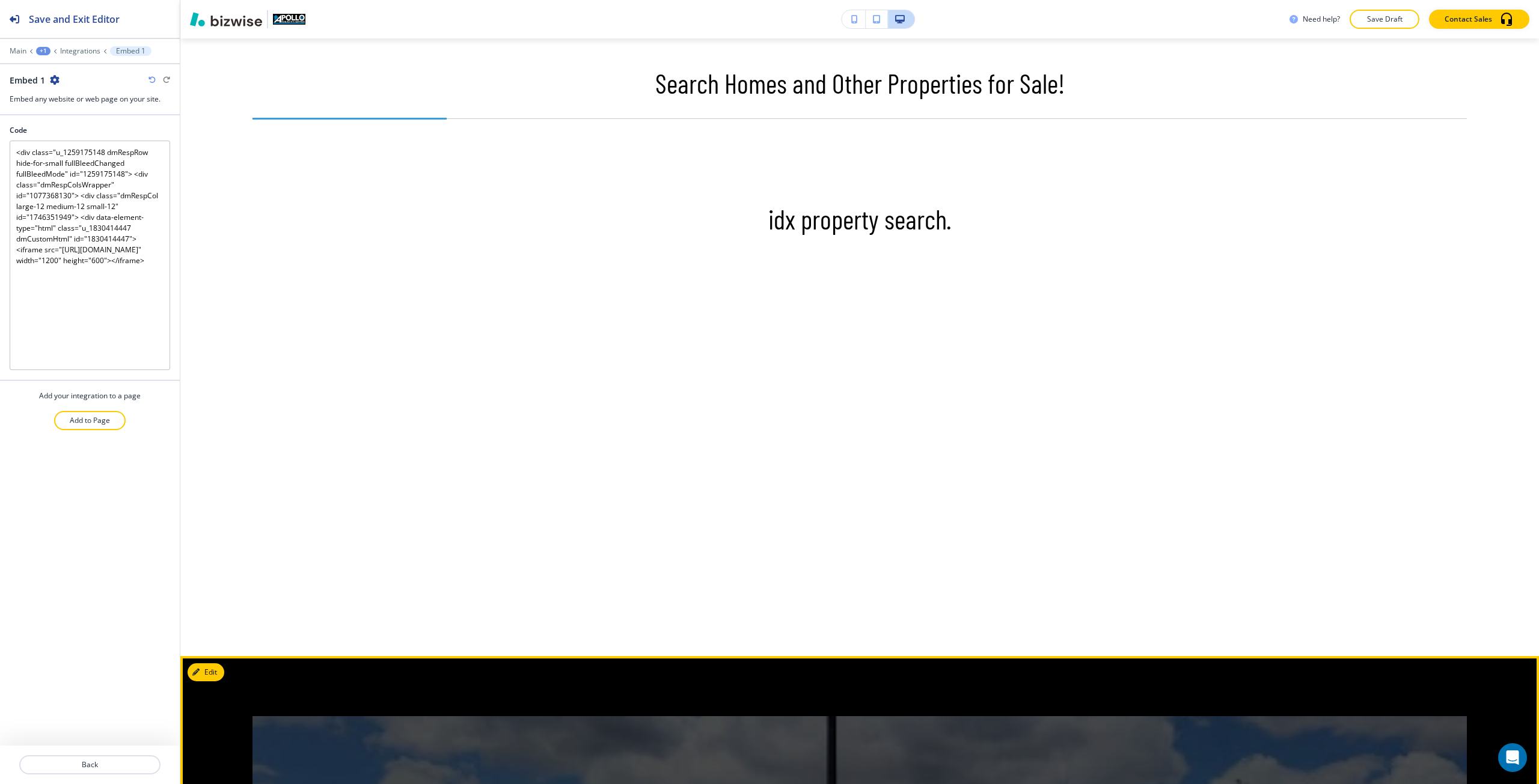
scroll to position [597, 0]
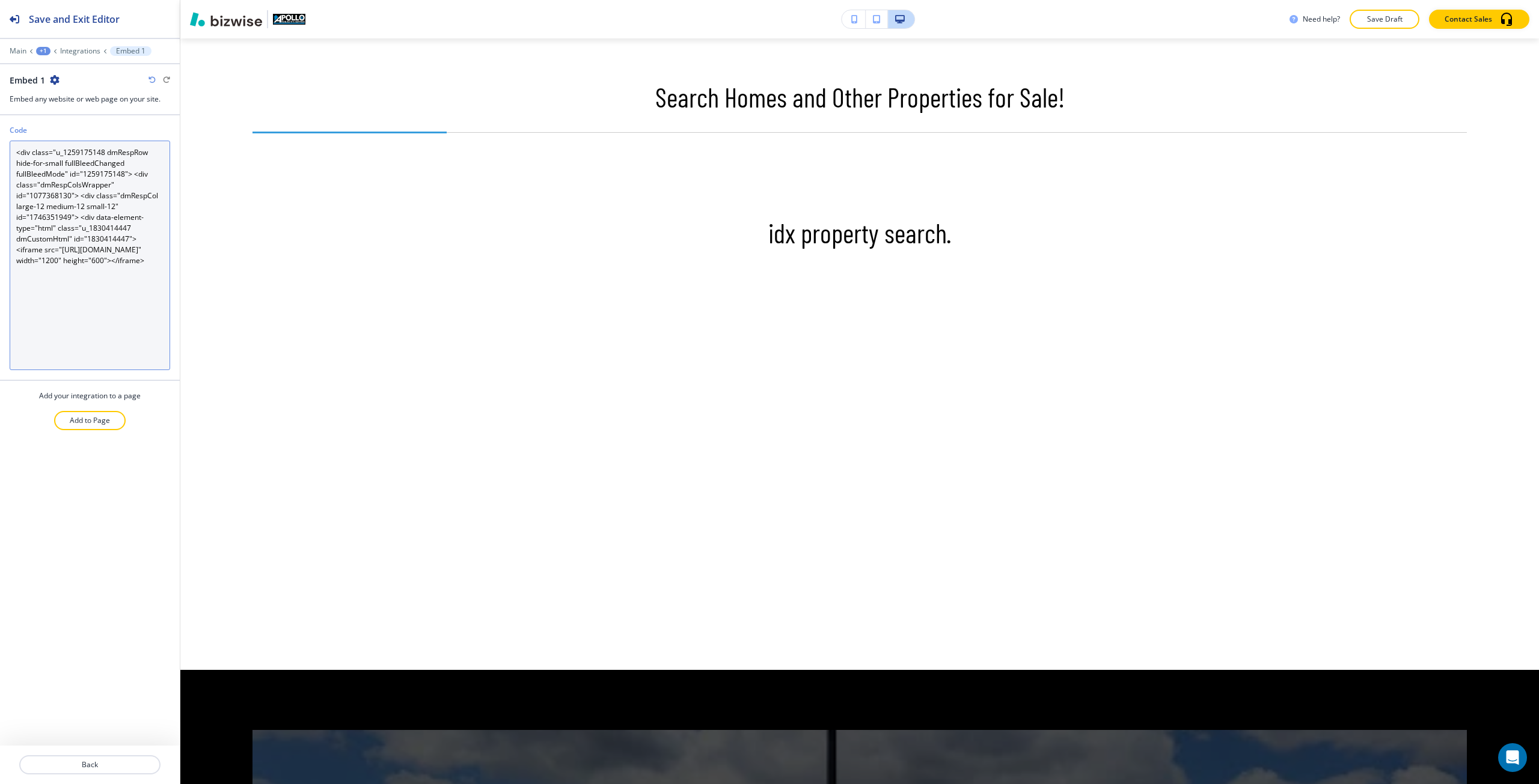
click at [134, 256] on textarea "<div class="u_1259175148 dmRespRow hide-for-small fullBleedChanged fullBleedMod…" at bounding box center [90, 255] width 160 height 230
paste textarea "iframe name="myiFrame" width="600px" height="400px" src="https://homeasap.com/s…"
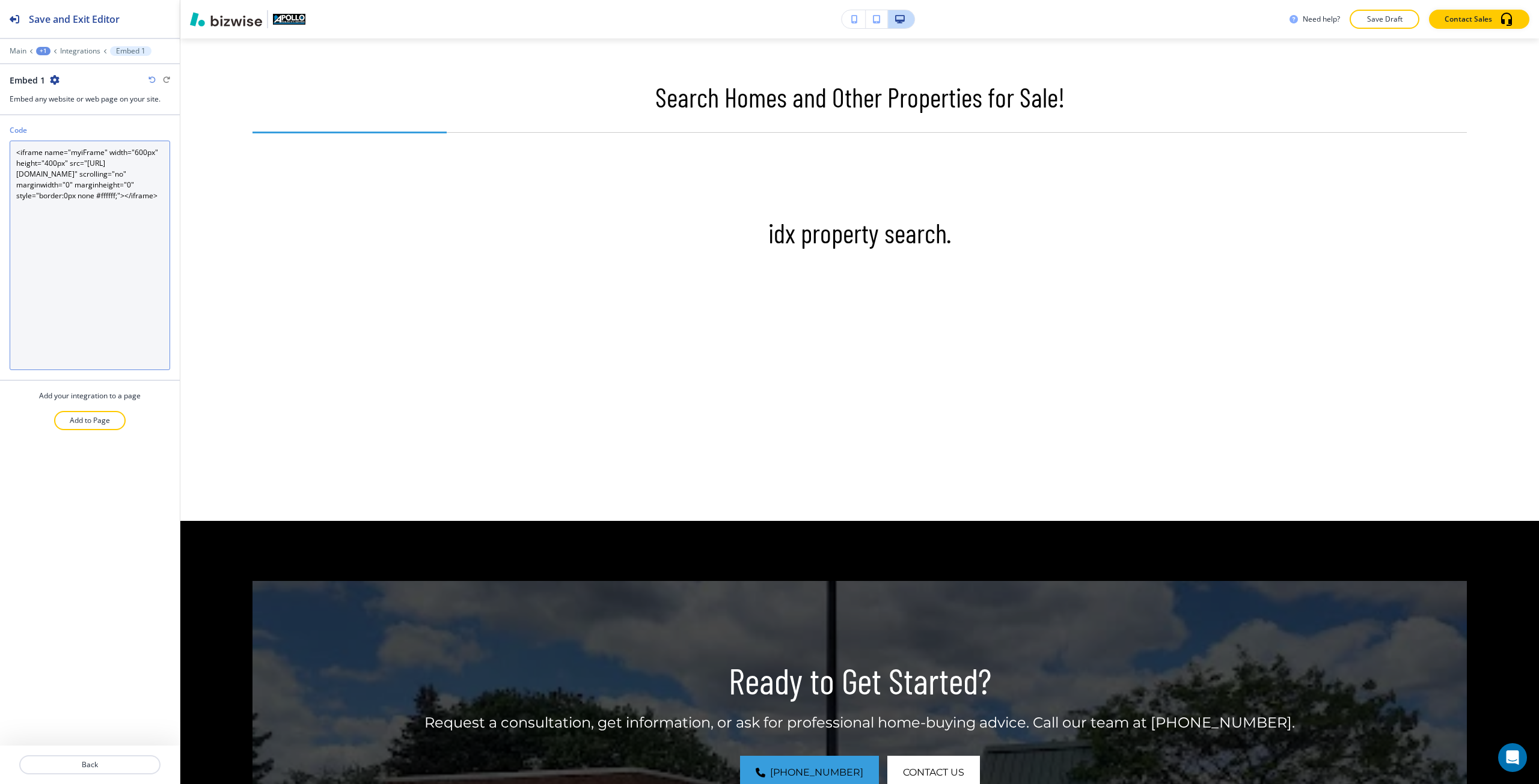
drag, startPoint x: 154, startPoint y: 154, endPoint x: 134, endPoint y: 154, distance: 20.0
click at [134, 154] on textarea "<iframe name="myiFrame" width="600px" height="400px" src="https://homeasap.com/…" at bounding box center [90, 255] width 160 height 230
click at [46, 164] on textarea "<iframe name="myiFrame" width="100%" height="400px" src="https://homeasap.com/s…" at bounding box center [90, 255] width 160 height 230
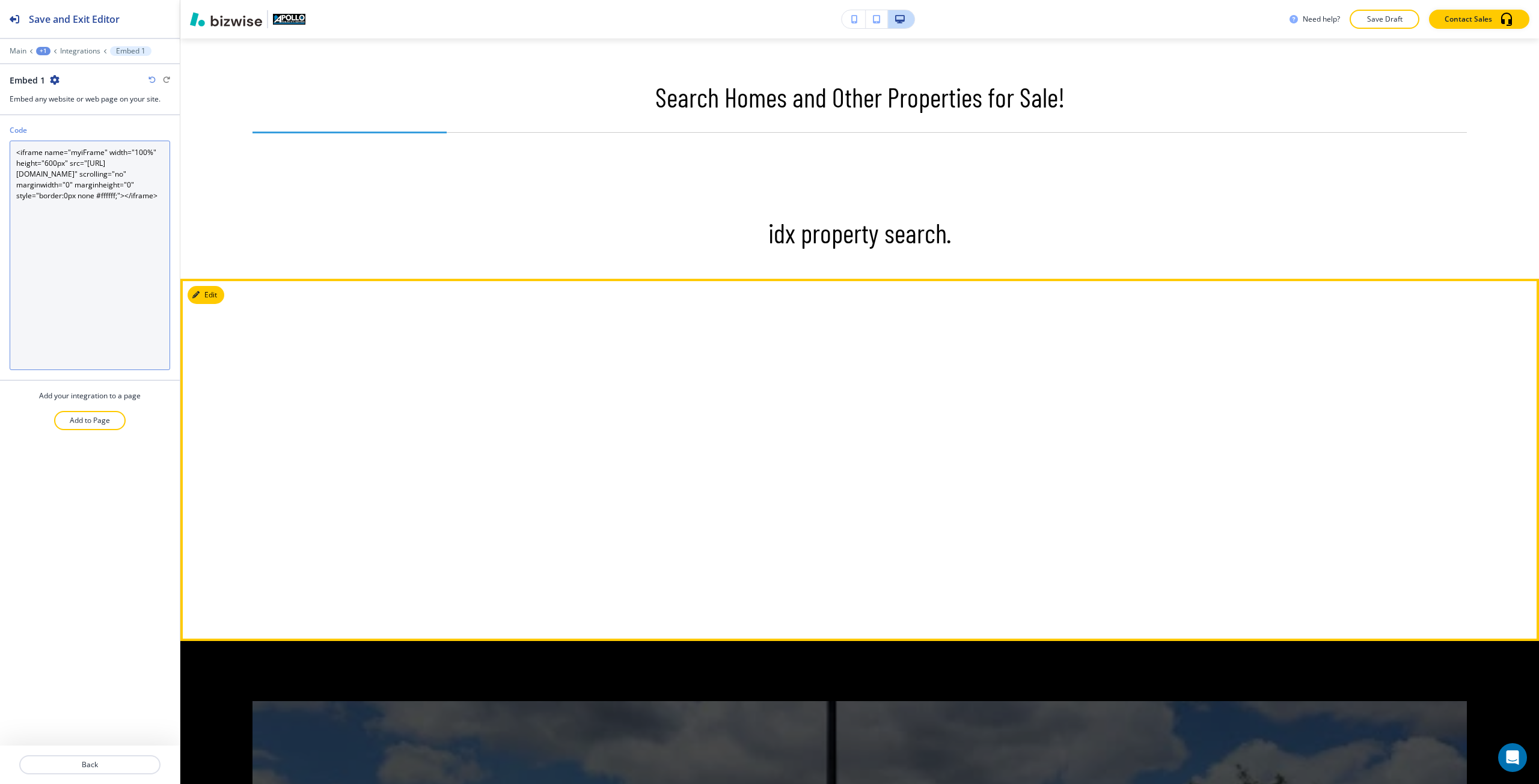
type textarea "<iframe name="myiFrame" width="100%" height="600px" src="https://homeasap.com/s…"
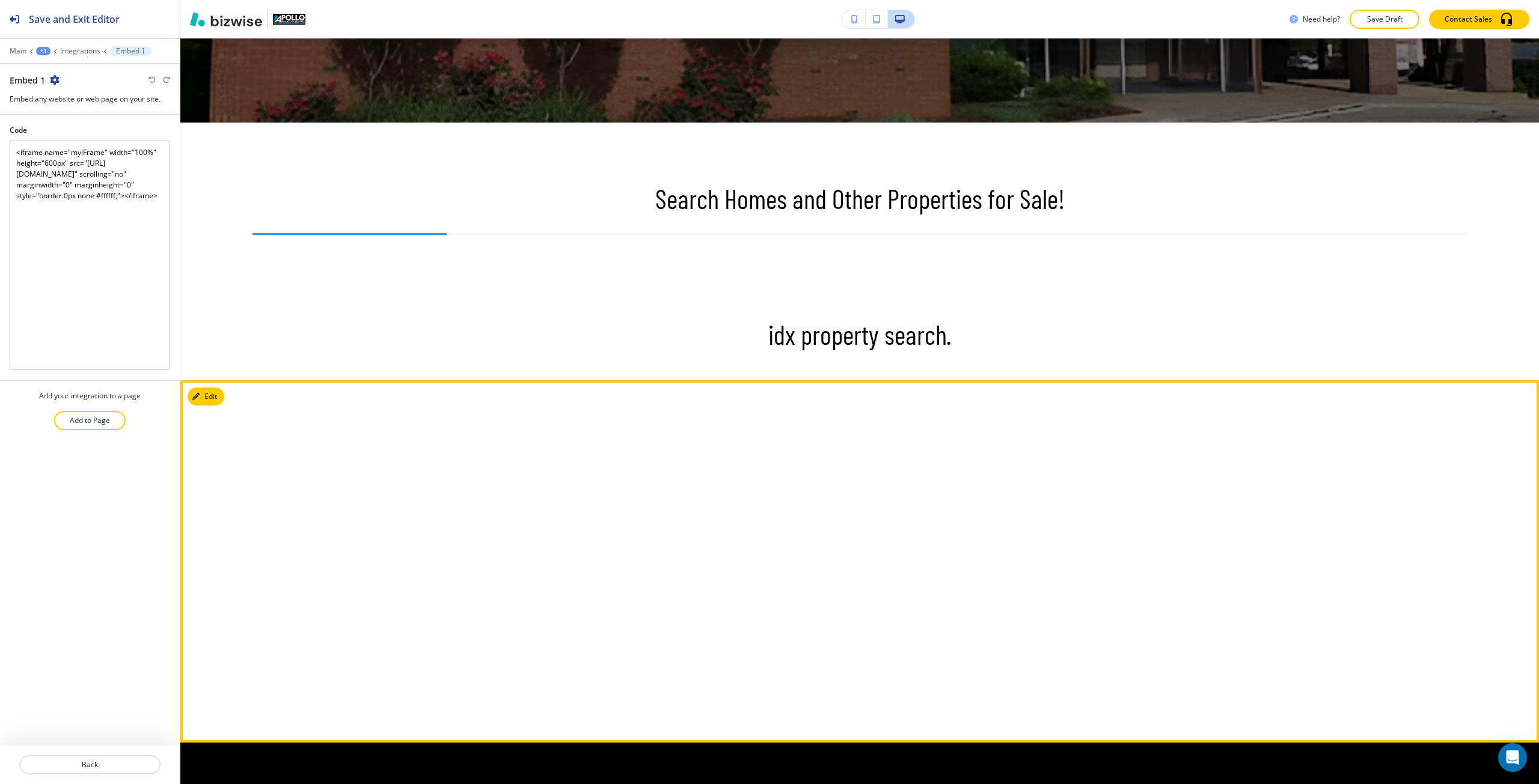
scroll to position [478, 0]
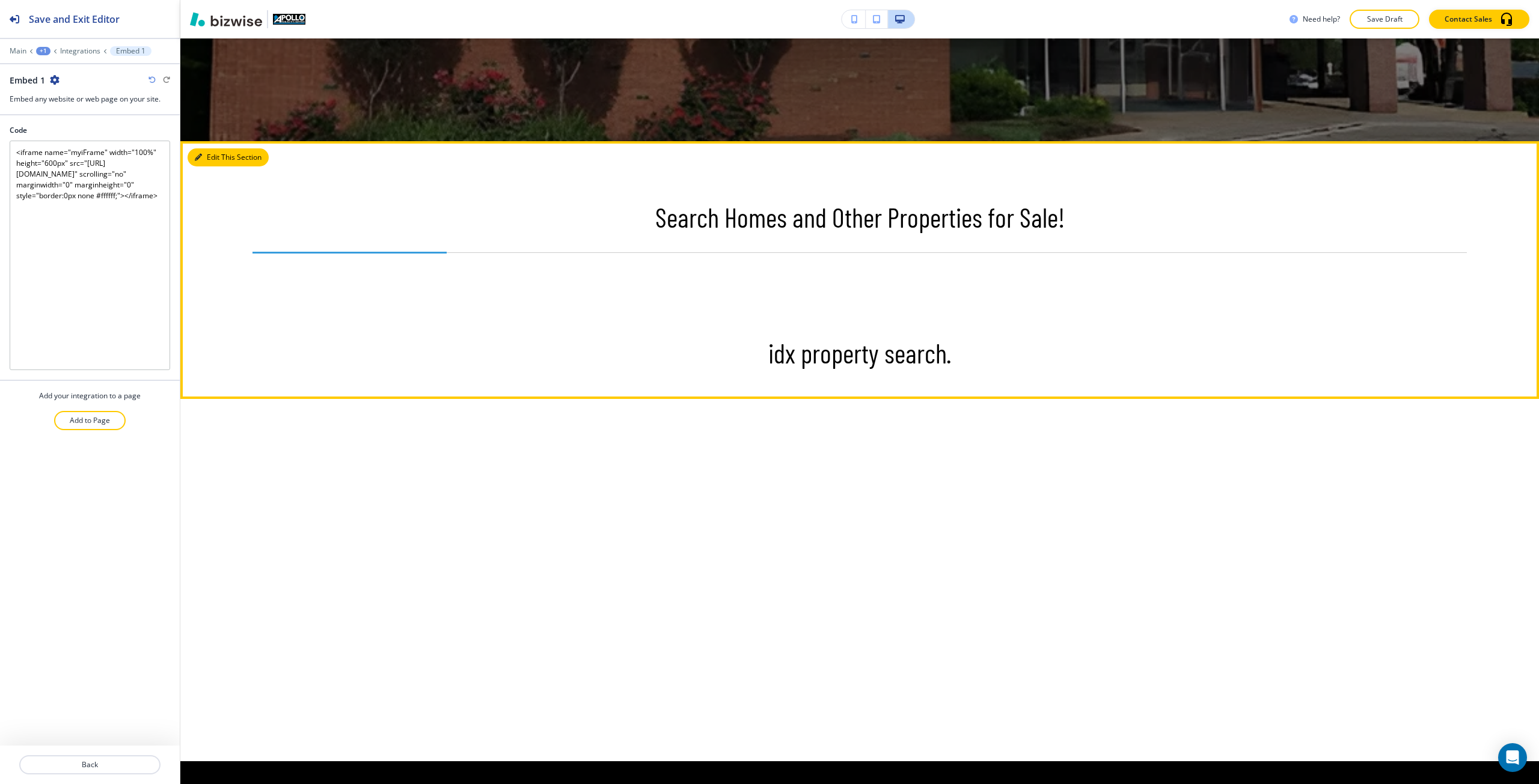
click at [199, 149] on button "Edit This Section" at bounding box center [228, 158] width 81 height 18
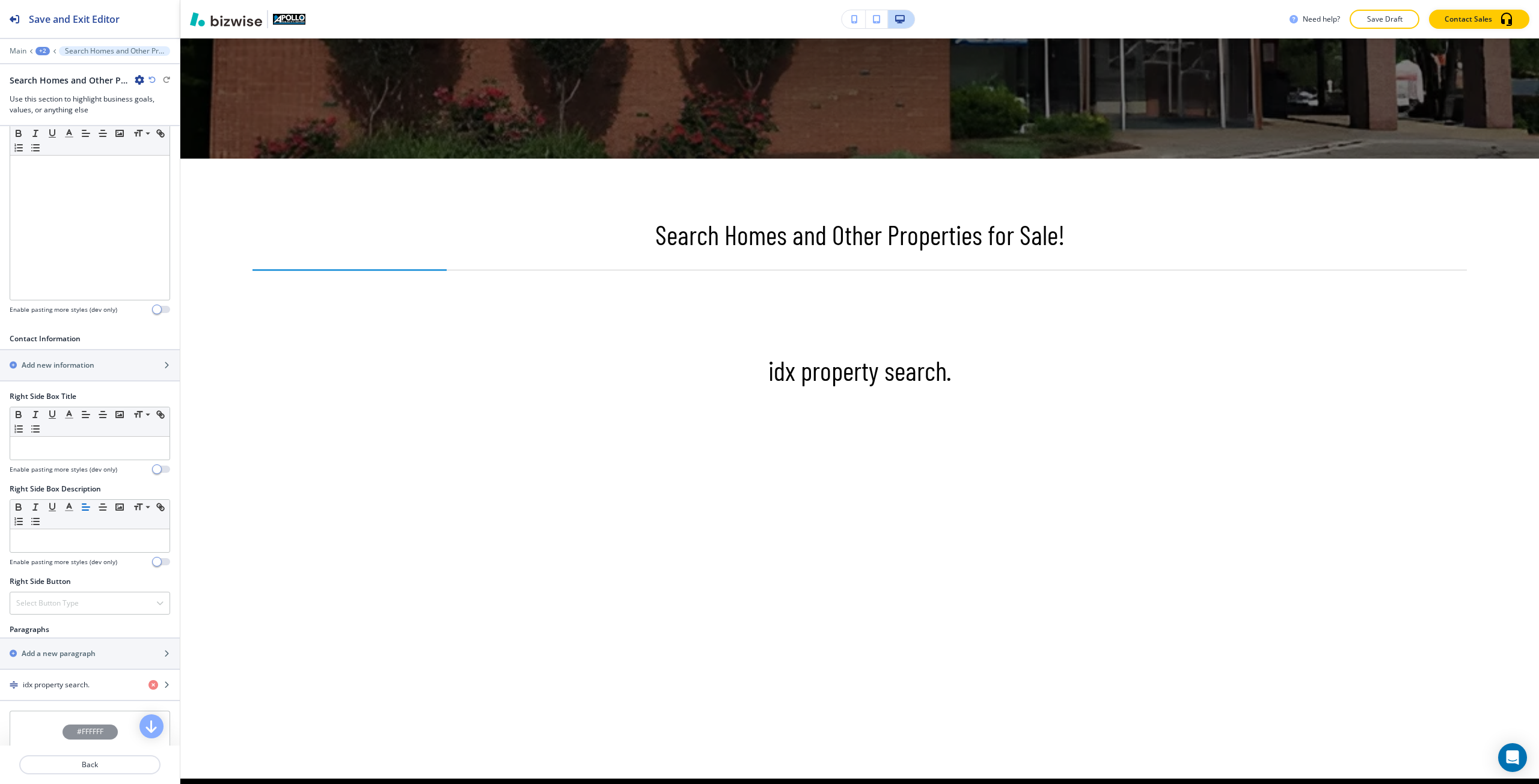
scroll to position [241, 0]
click at [149, 679] on icon "button" at bounding box center [153, 678] width 10 height 10
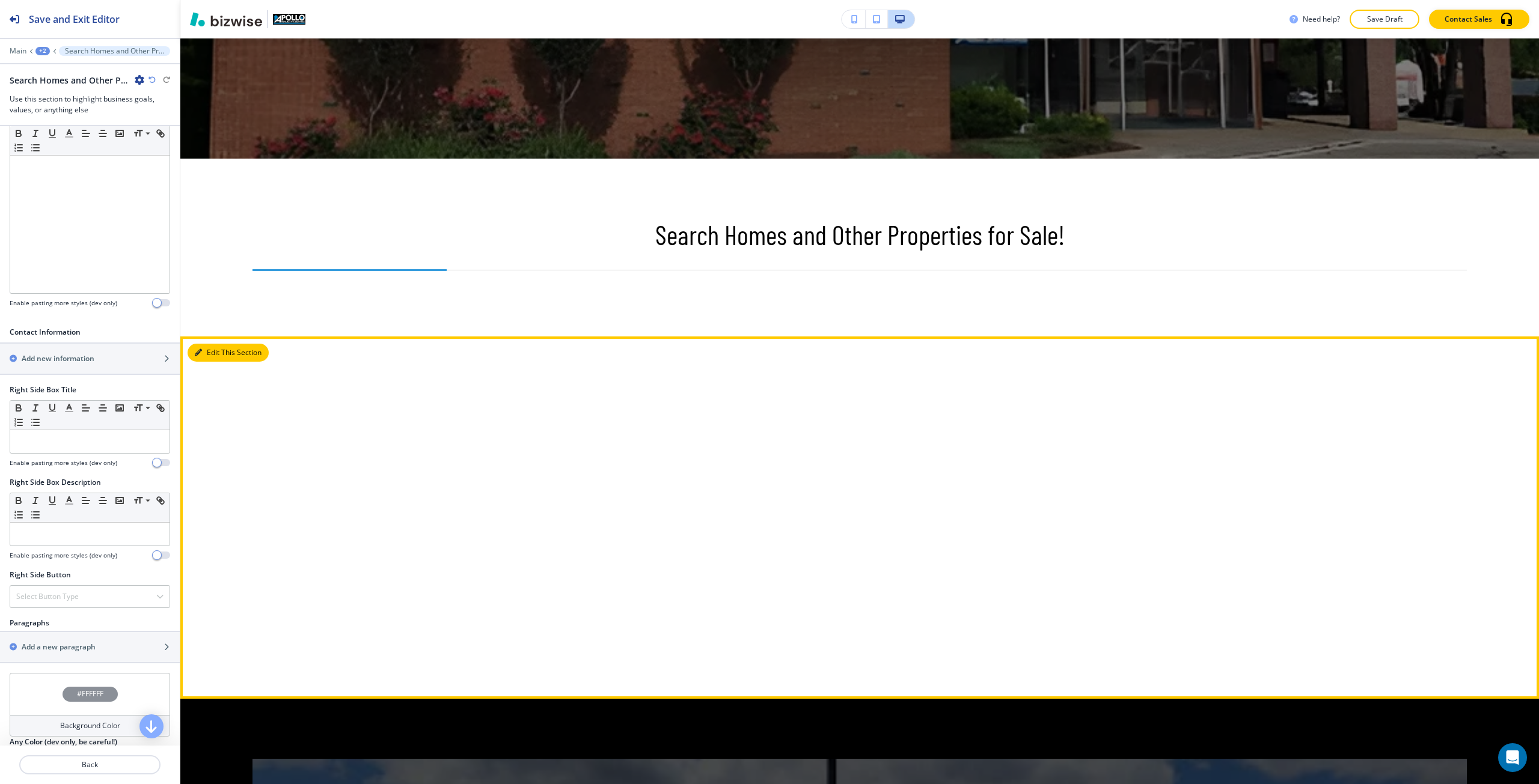
click at [199, 351] on icon "button" at bounding box center [198, 352] width 7 height 7
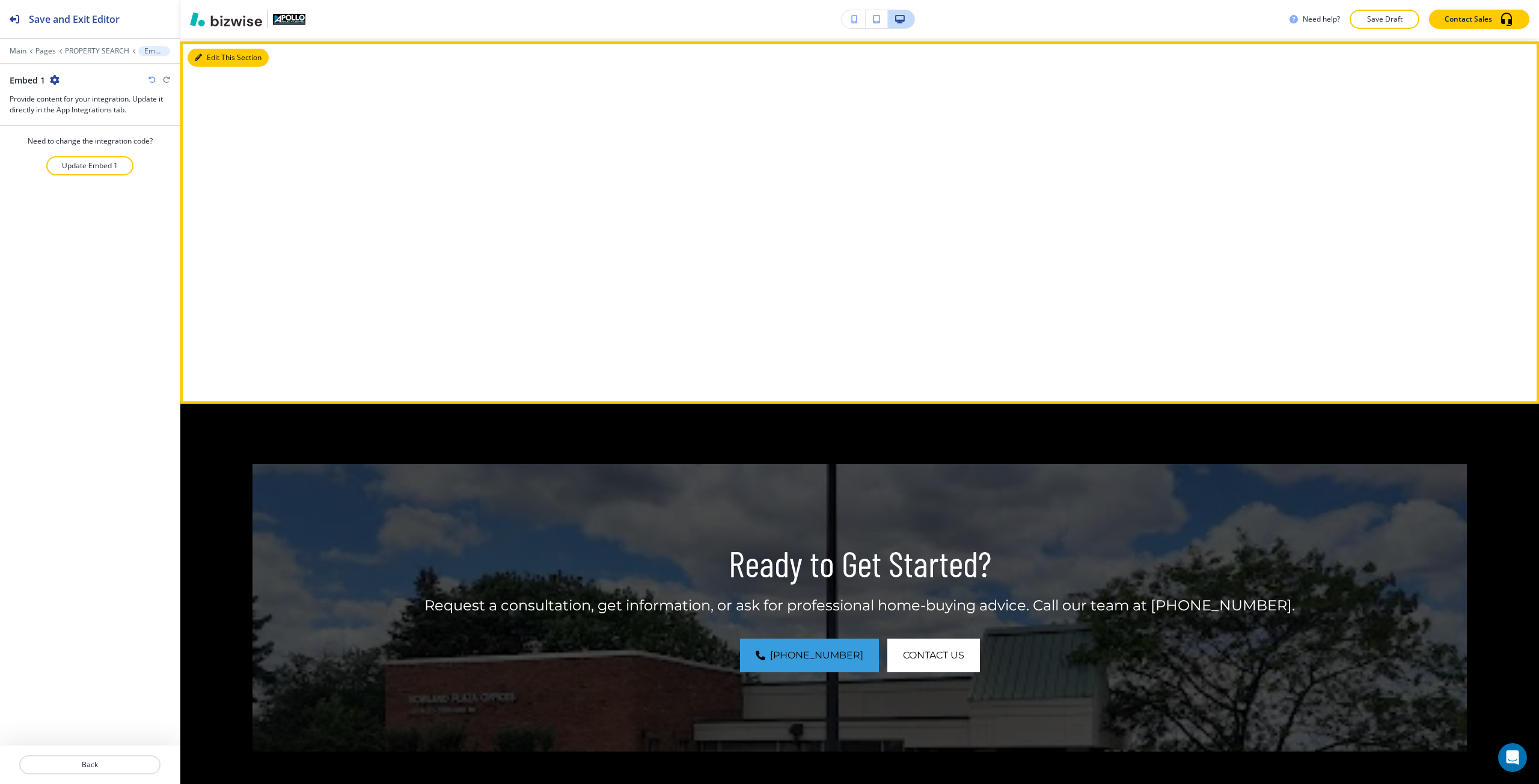
scroll to position [758, 0]
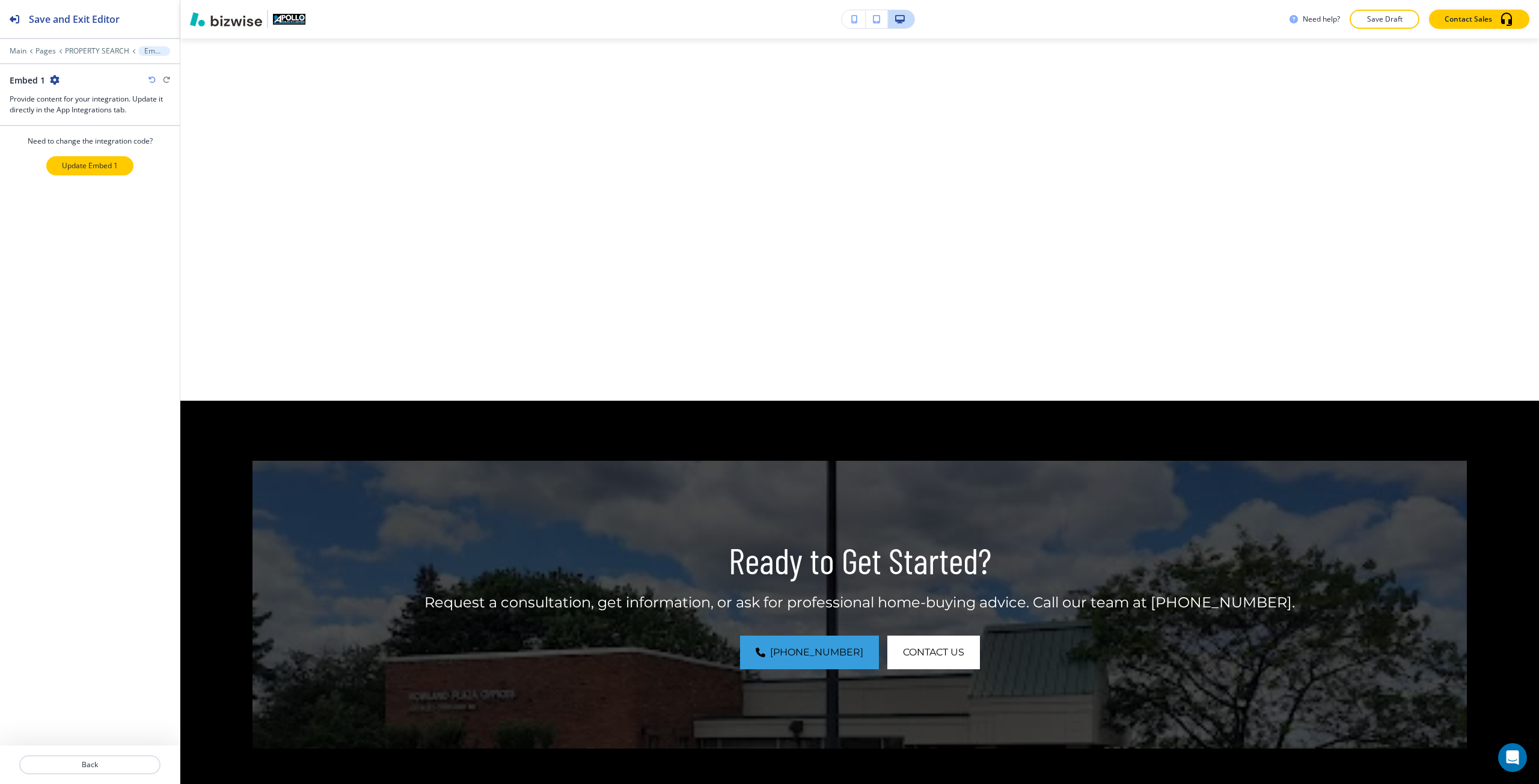
click at [92, 168] on p "Update Embed 1" at bounding box center [90, 166] width 56 height 11
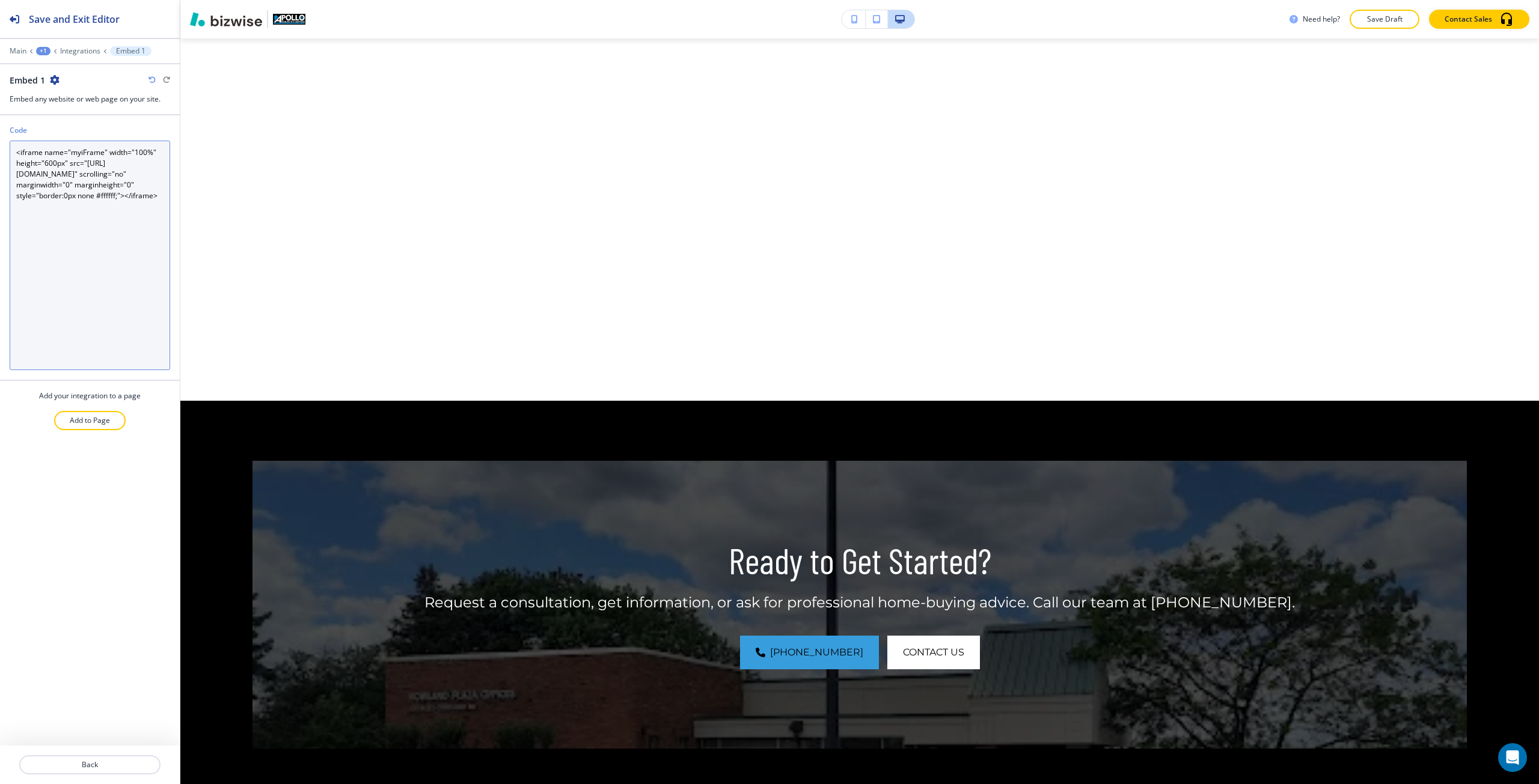
drag, startPoint x: 50, startPoint y: 164, endPoint x: 43, endPoint y: 166, distance: 7.3
click at [43, 166] on textarea "<iframe name="myiFrame" width="100%" height="600px" src="https://homeasap.com/s…" at bounding box center [90, 255] width 160 height 230
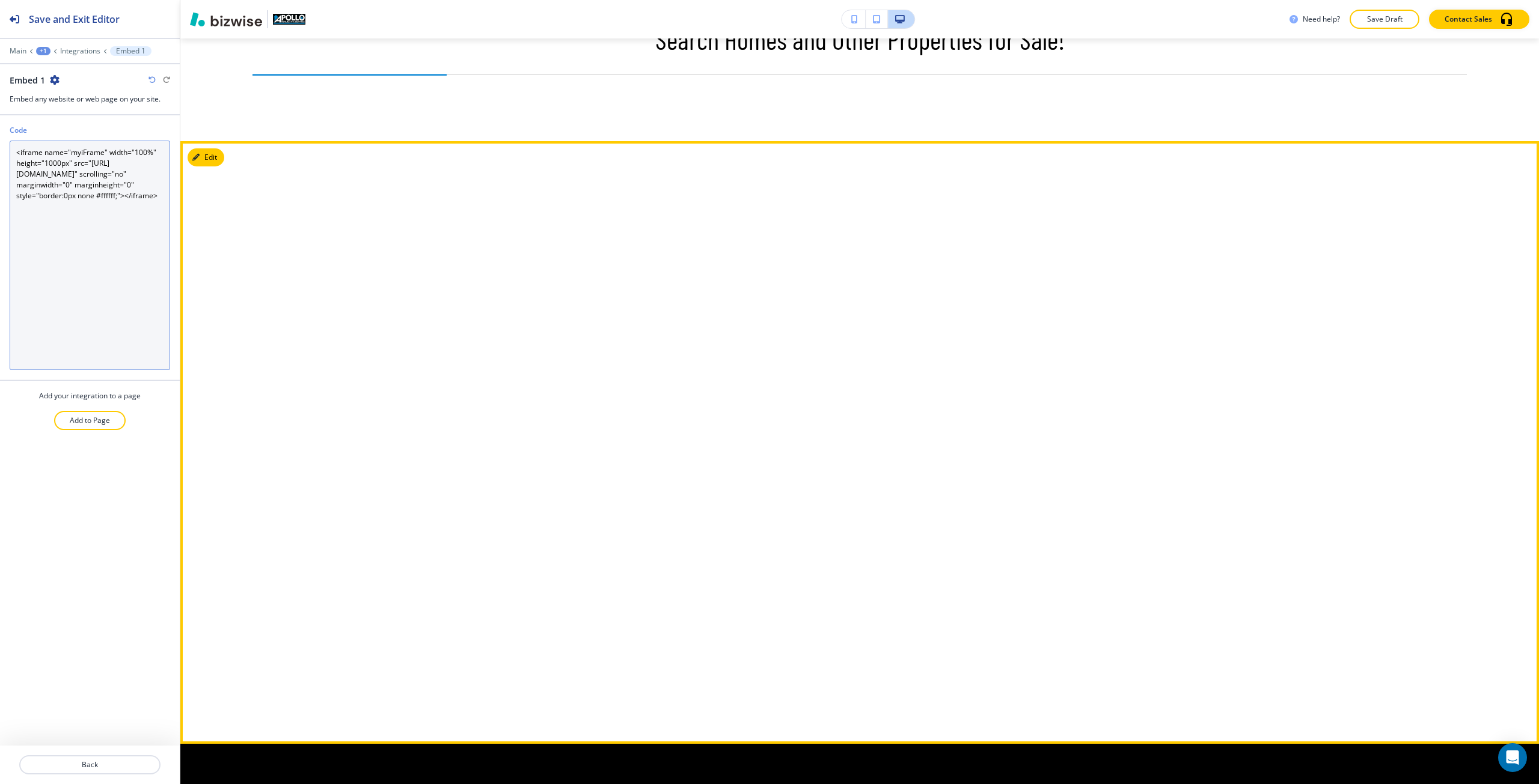
scroll to position [698, 0]
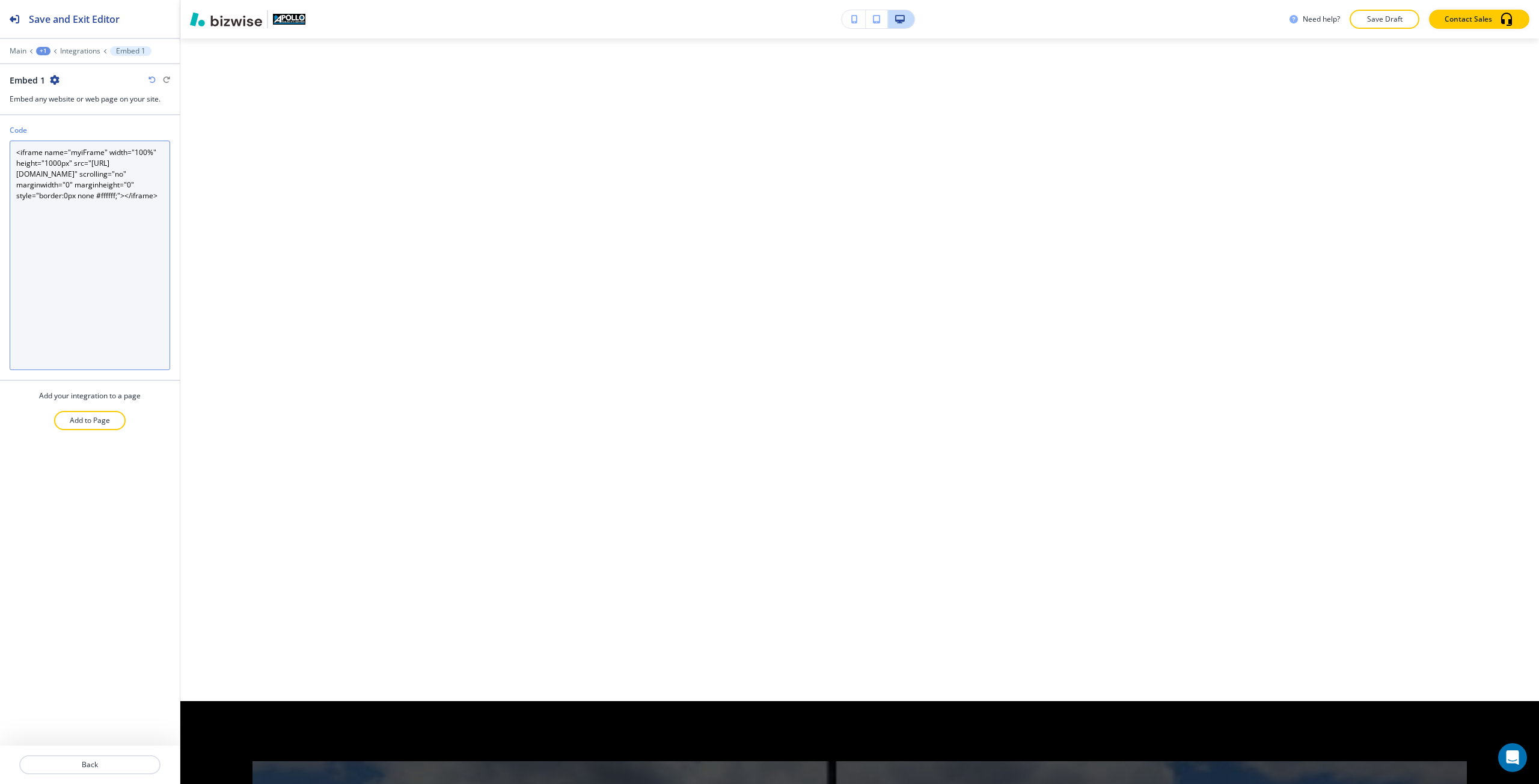
click at [73, 154] on textarea "<iframe name="myiFrame" width="100%" height="1000px" src="https://homeasap.com/…" at bounding box center [90, 255] width 160 height 230
click at [53, 155] on textarea "<iframe name width="100%" height="1000px" src="https://homeasap.com/sammagiasso…" at bounding box center [90, 255] width 160 height 230
drag, startPoint x: 53, startPoint y: 155, endPoint x: 42, endPoint y: 155, distance: 11.0
click at [42, 155] on textarea "<iframe name width="100%" height="1000px" src="https://homeasap.com/sammagiasso…" at bounding box center [90, 255] width 160 height 230
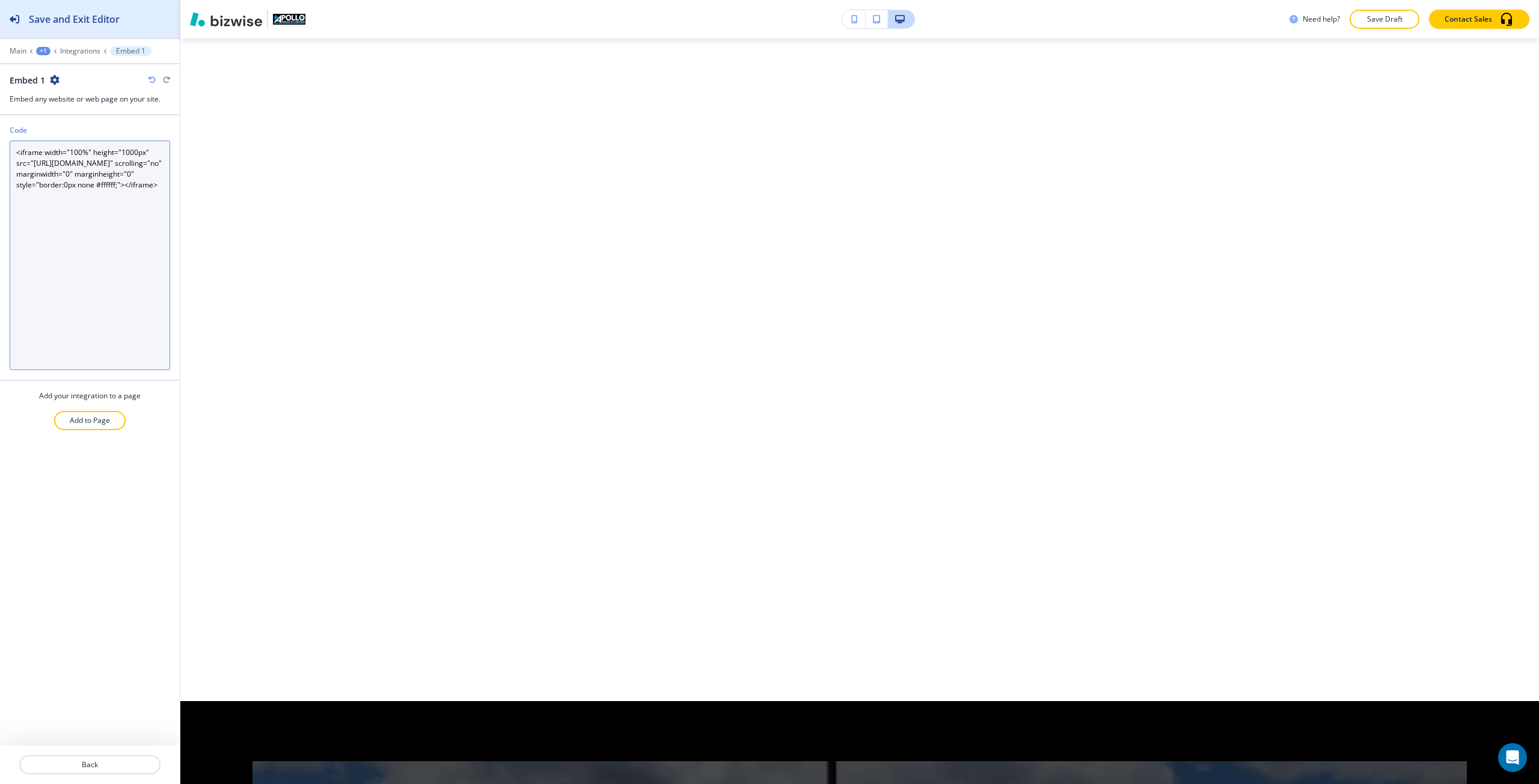
type textarea "<iframe width="100%" height="1000px" src="https://homeasap.com/sammagiassos" sc…"
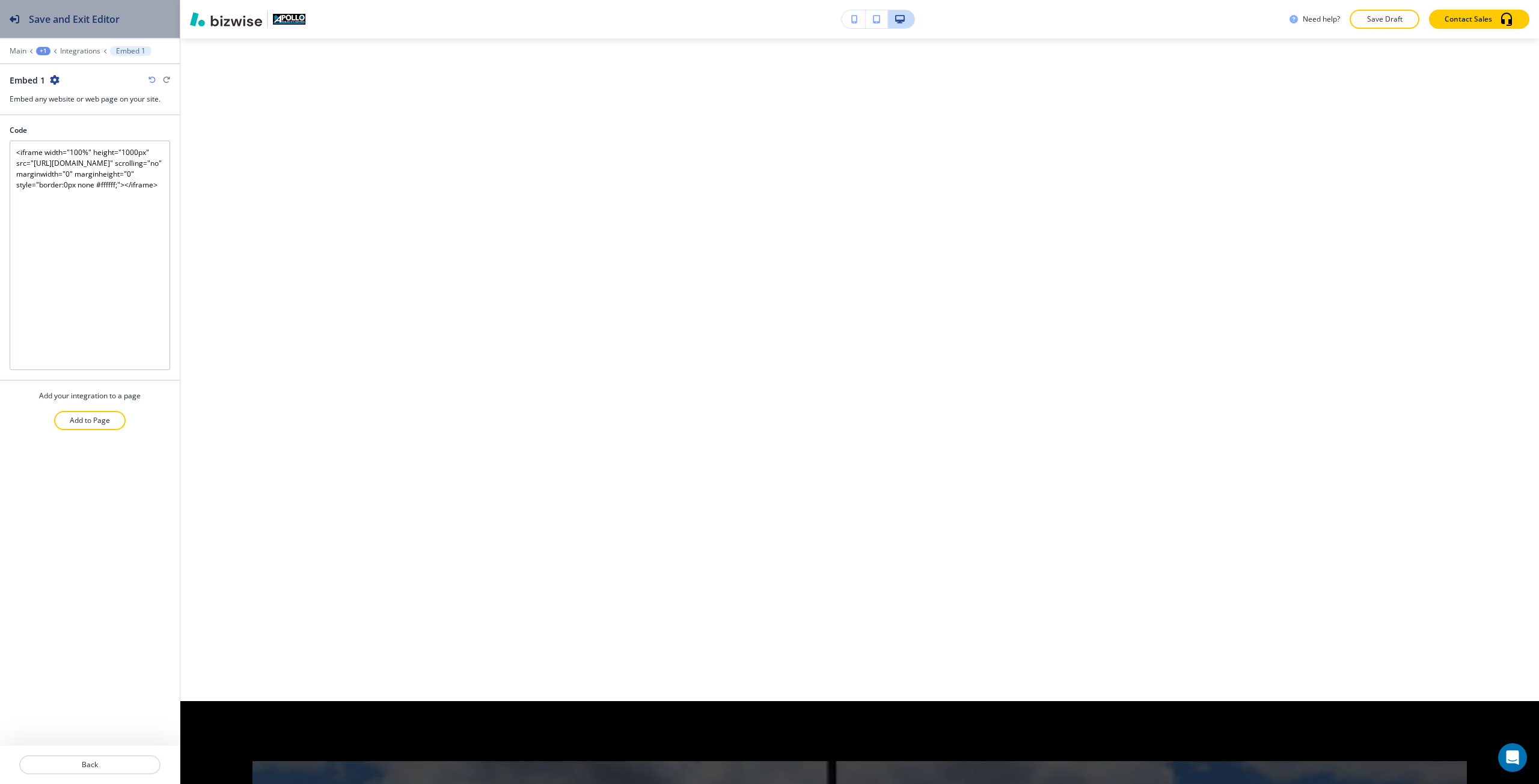
click at [165, 14] on button "Save and Exit Editor" at bounding box center [89, 19] width 179 height 38
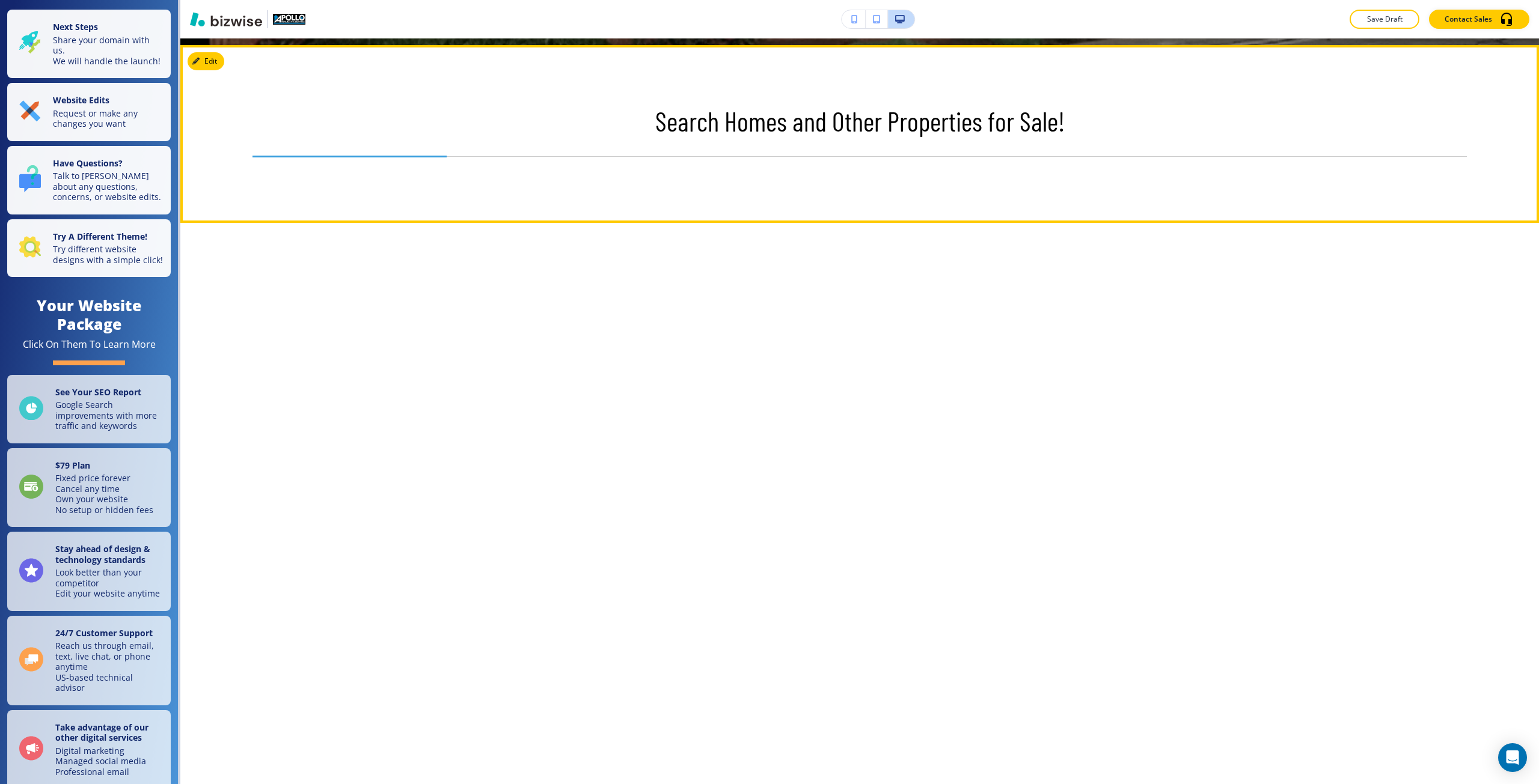
scroll to position [578, 0]
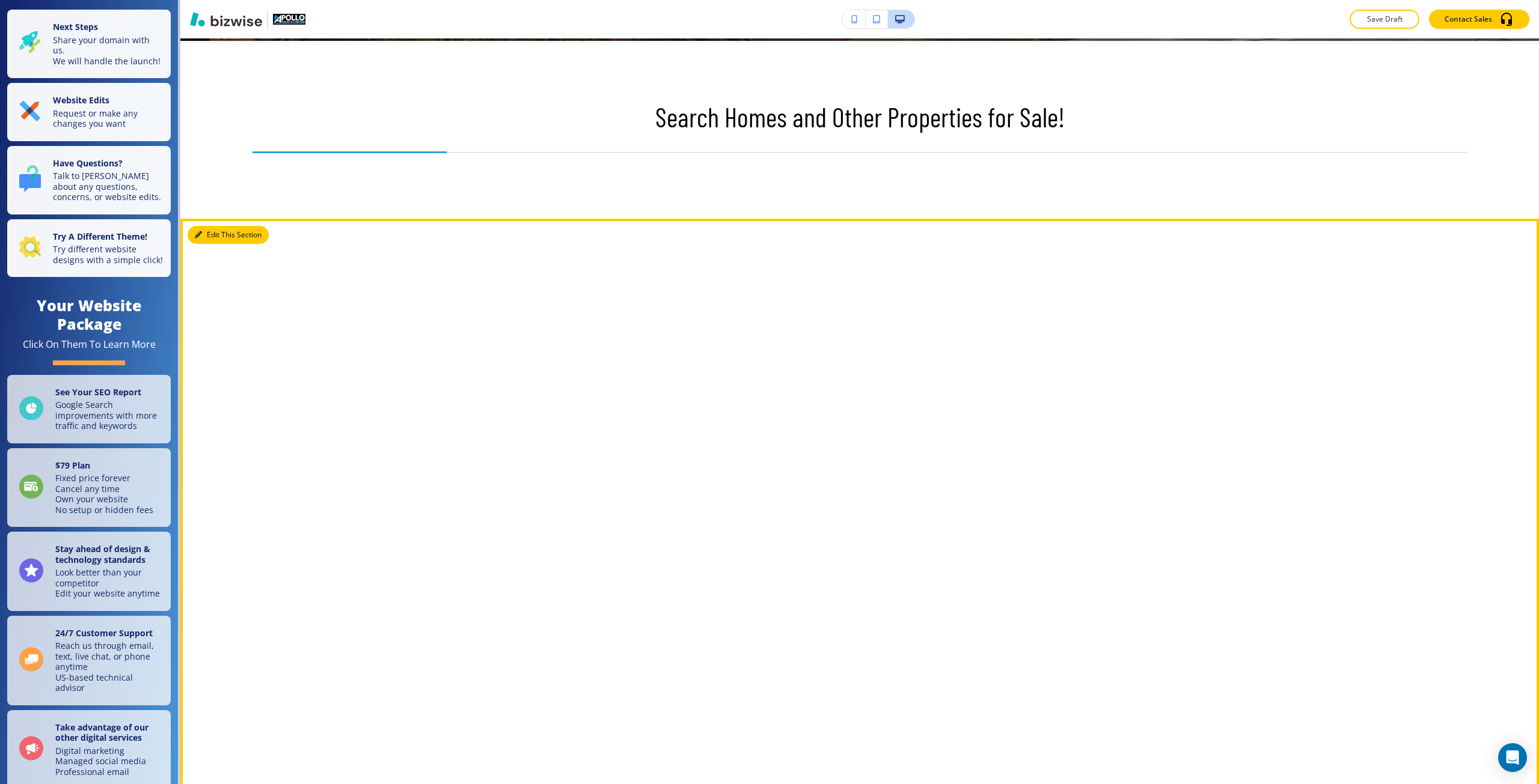
click at [199, 239] on button "Edit This Section" at bounding box center [228, 235] width 81 height 18
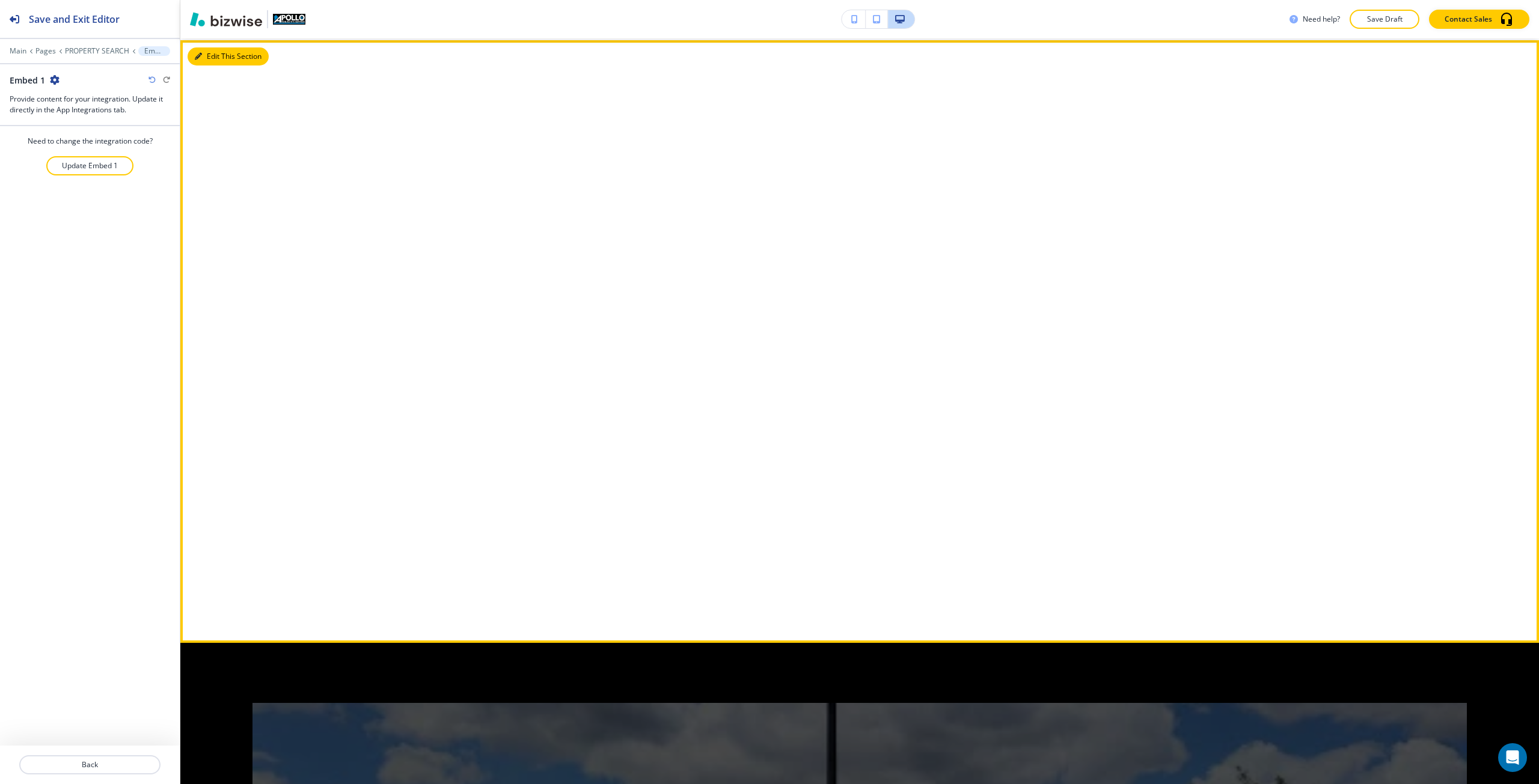
scroll to position [758, 0]
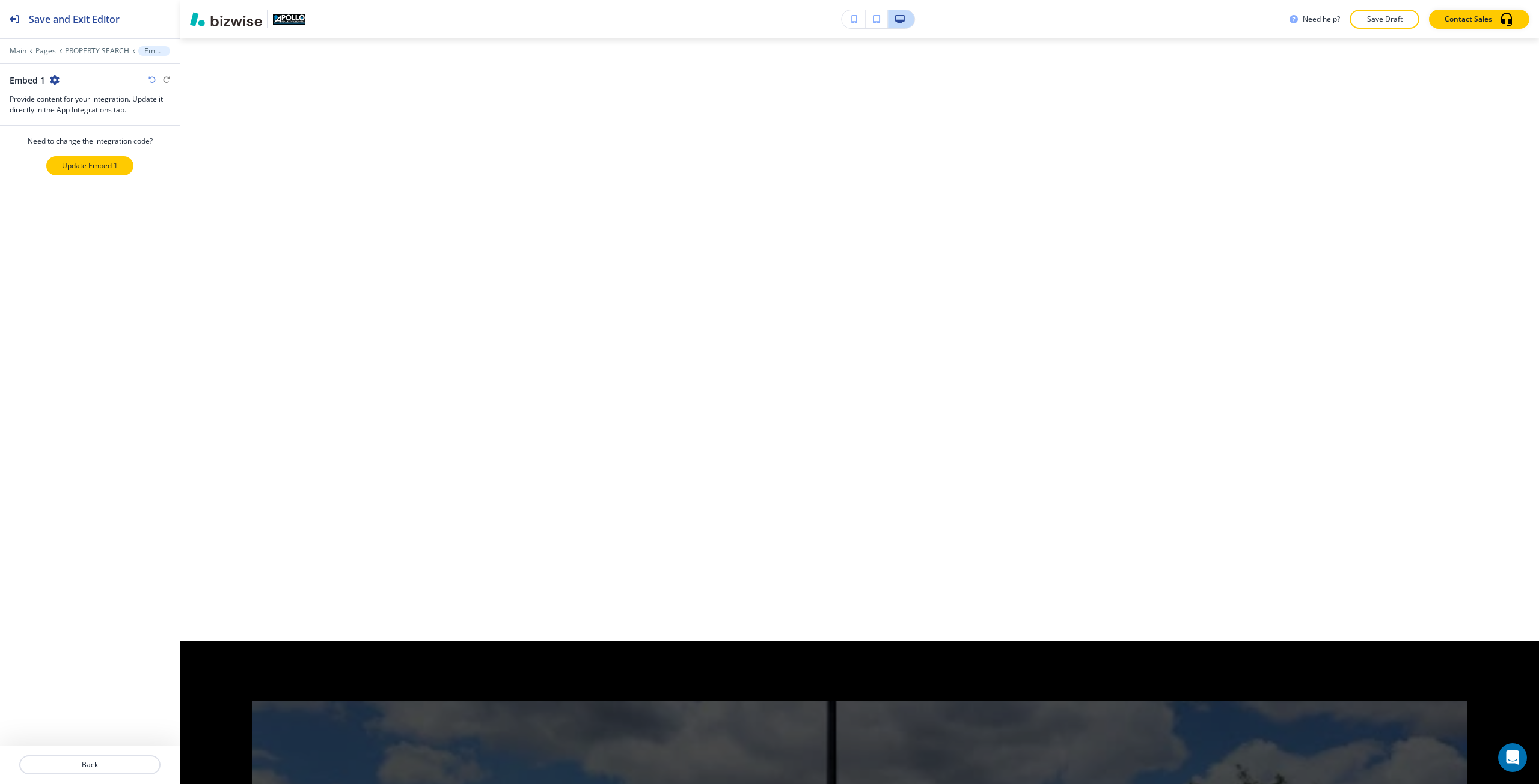
click at [89, 169] on p "Update Embed 1" at bounding box center [90, 166] width 56 height 11
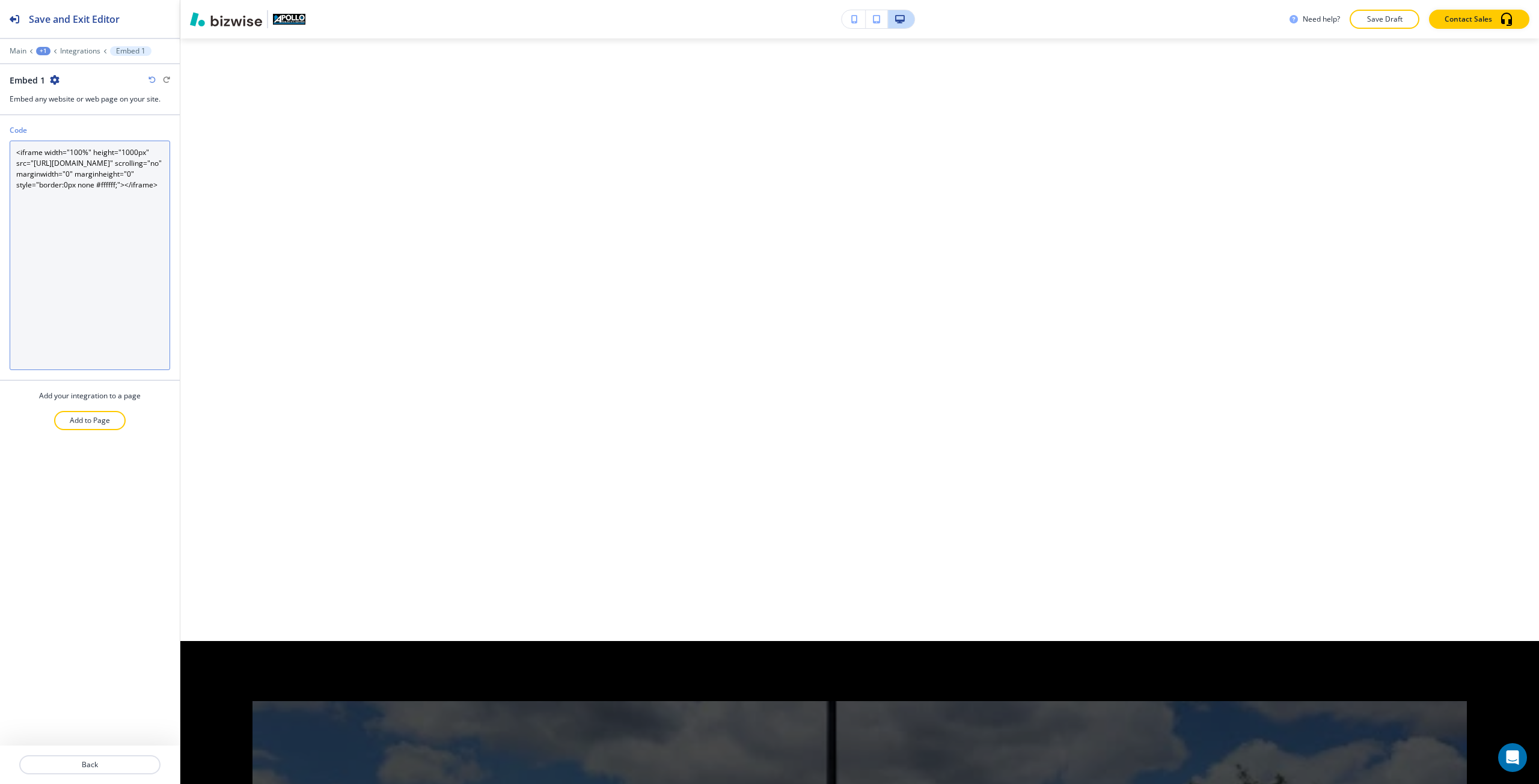
drag, startPoint x: 78, startPoint y: 152, endPoint x: 71, endPoint y: 152, distance: 7.0
click at [71, 152] on textarea "<iframe width="100%" height="1000px" src="https://homeasap.com/sammagiassos" sc…" at bounding box center [90, 255] width 160 height 230
type textarea "<iframe width="100%" height="1000px" src="https://homeasap.com/sammagiassos" sc…"
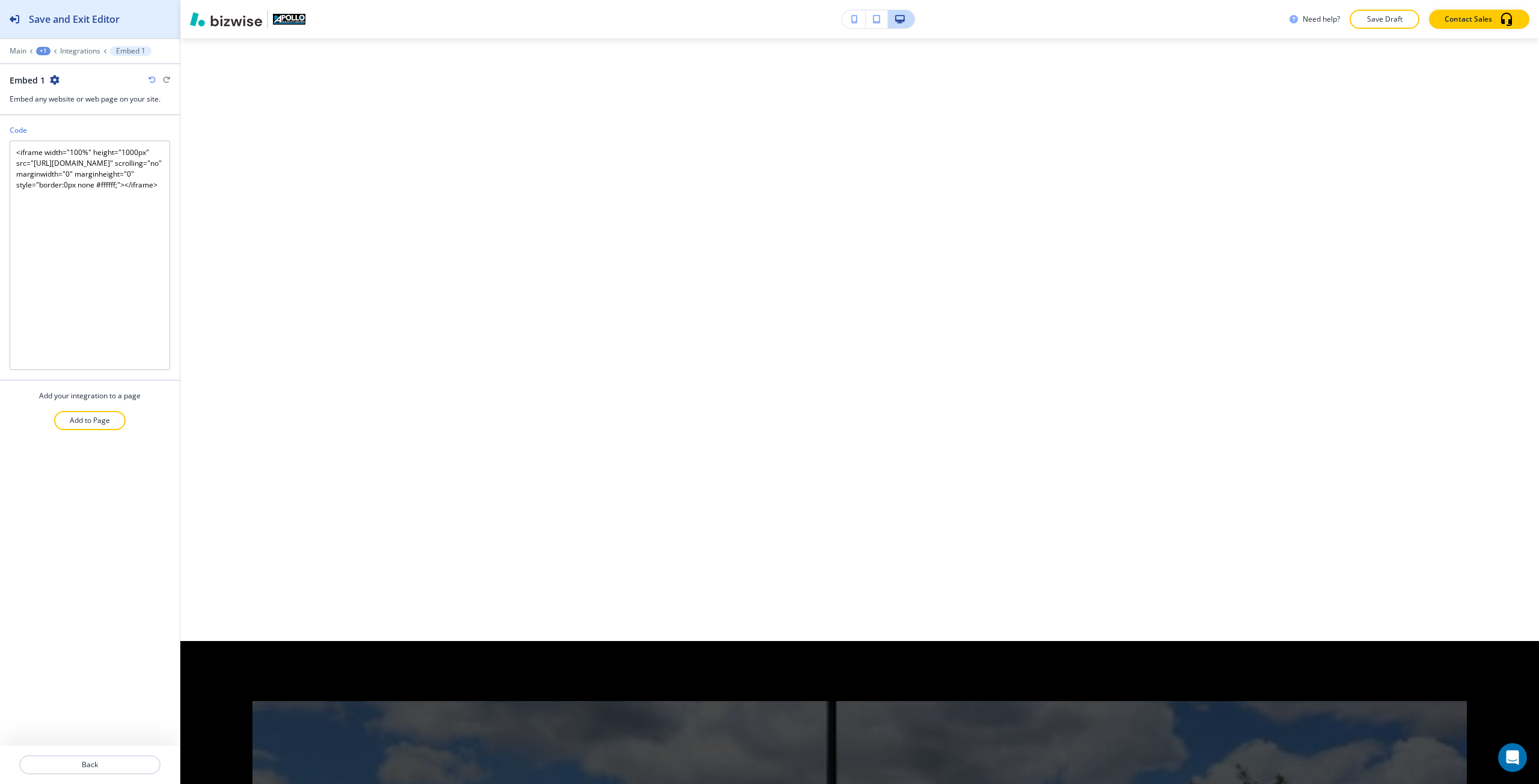
click at [102, 28] on div "Save and Exit Editor" at bounding box center [60, 19] width 120 height 38
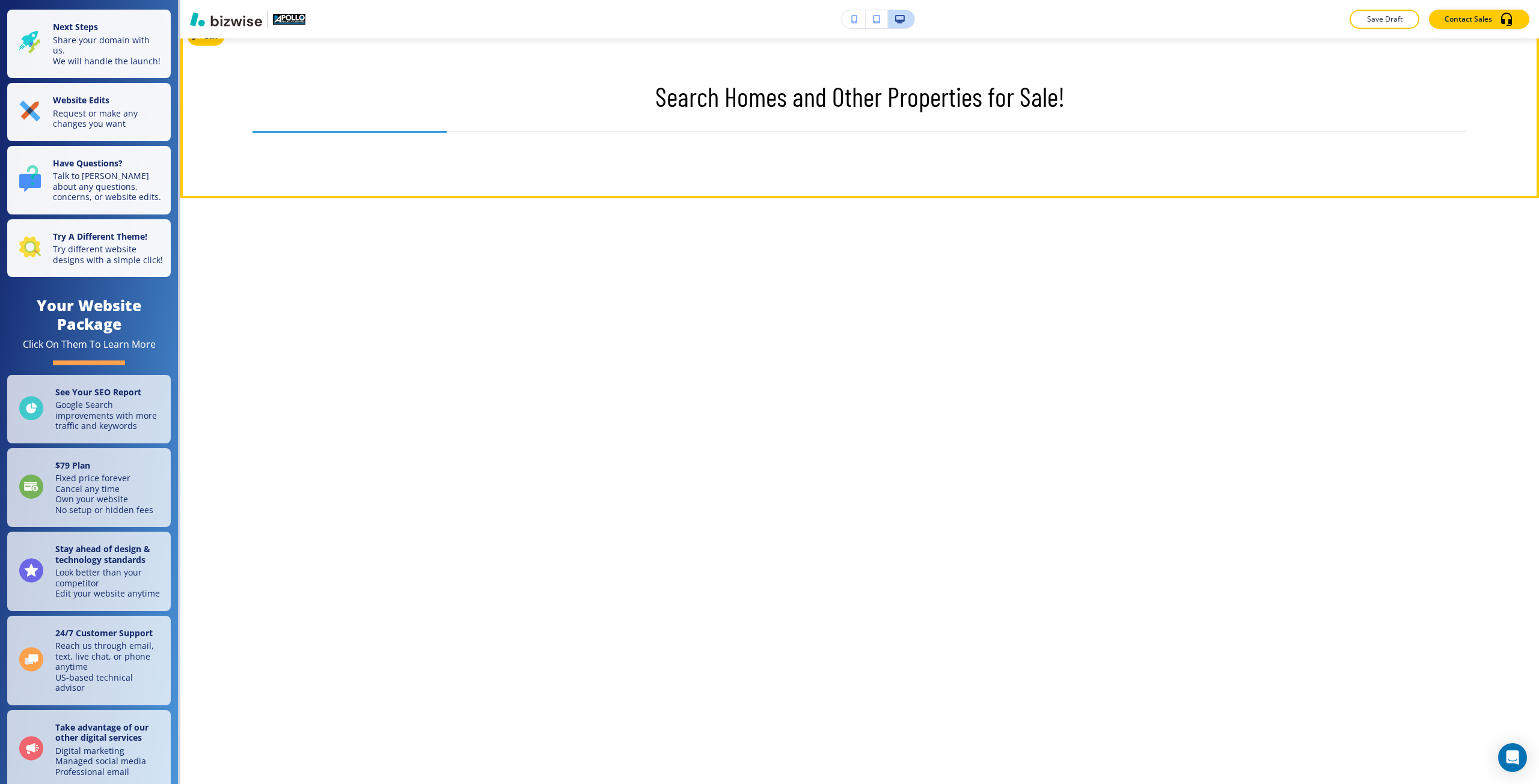
scroll to position [601, 0]
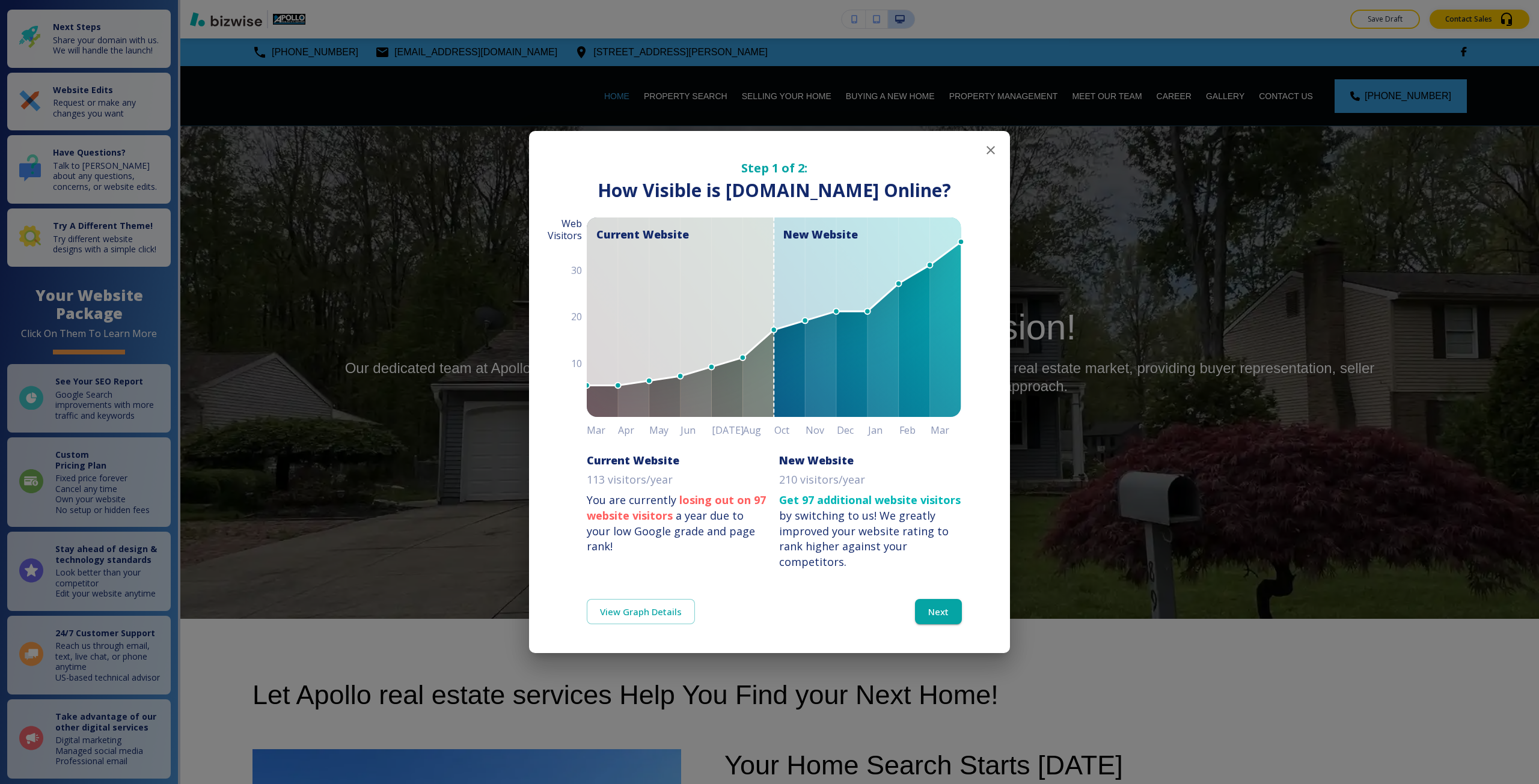
click at [772, 66] on div "Step 1 of 2: How Visible are You Online? How Visible is [DOMAIN_NAME] Online? C…" at bounding box center [769, 392] width 1539 height 784
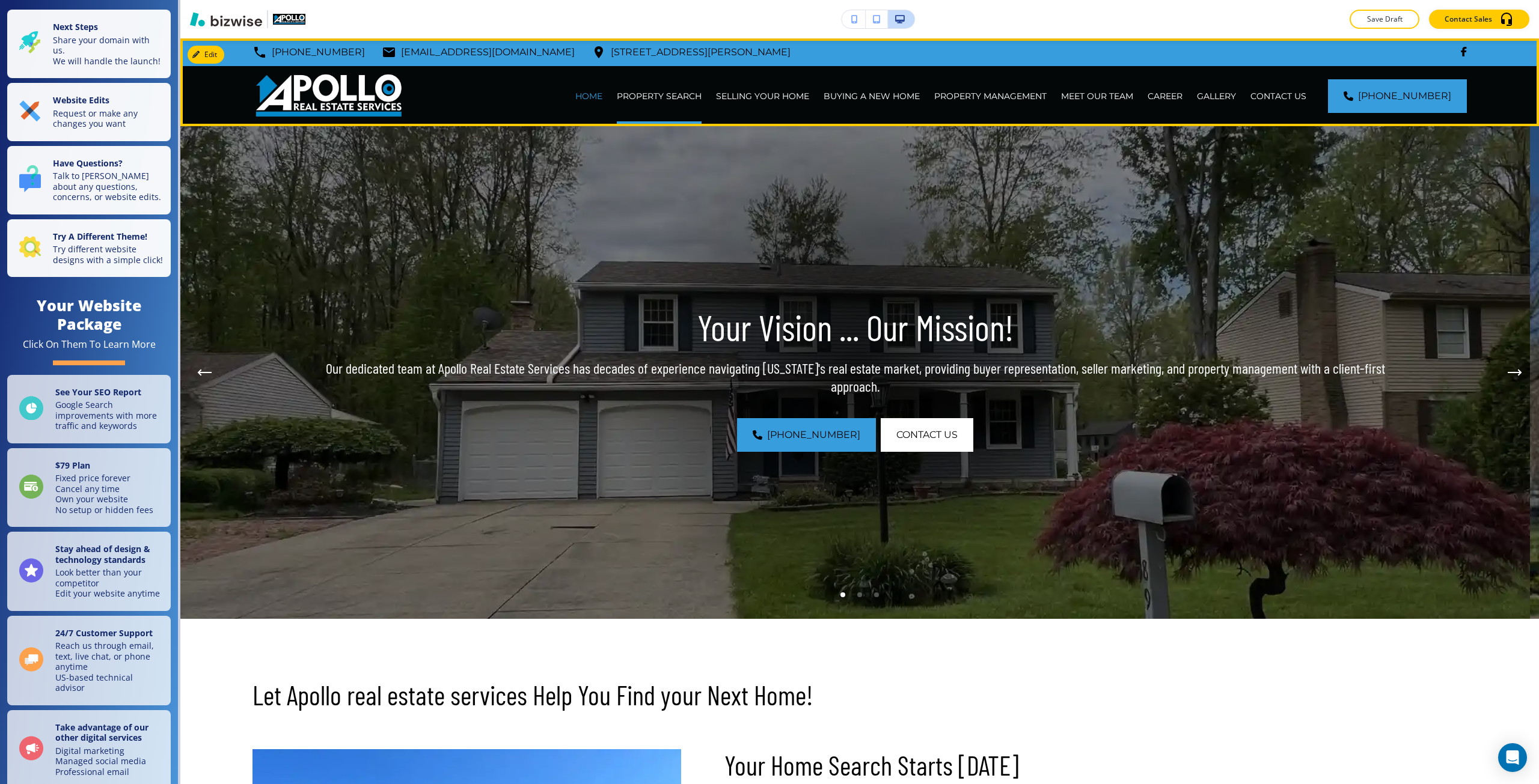
drag, startPoint x: 690, startPoint y: 91, endPoint x: 807, endPoint y: 48, distance: 124.7
click at [690, 91] on p "PROPERTY SEARCH" at bounding box center [659, 96] width 85 height 12
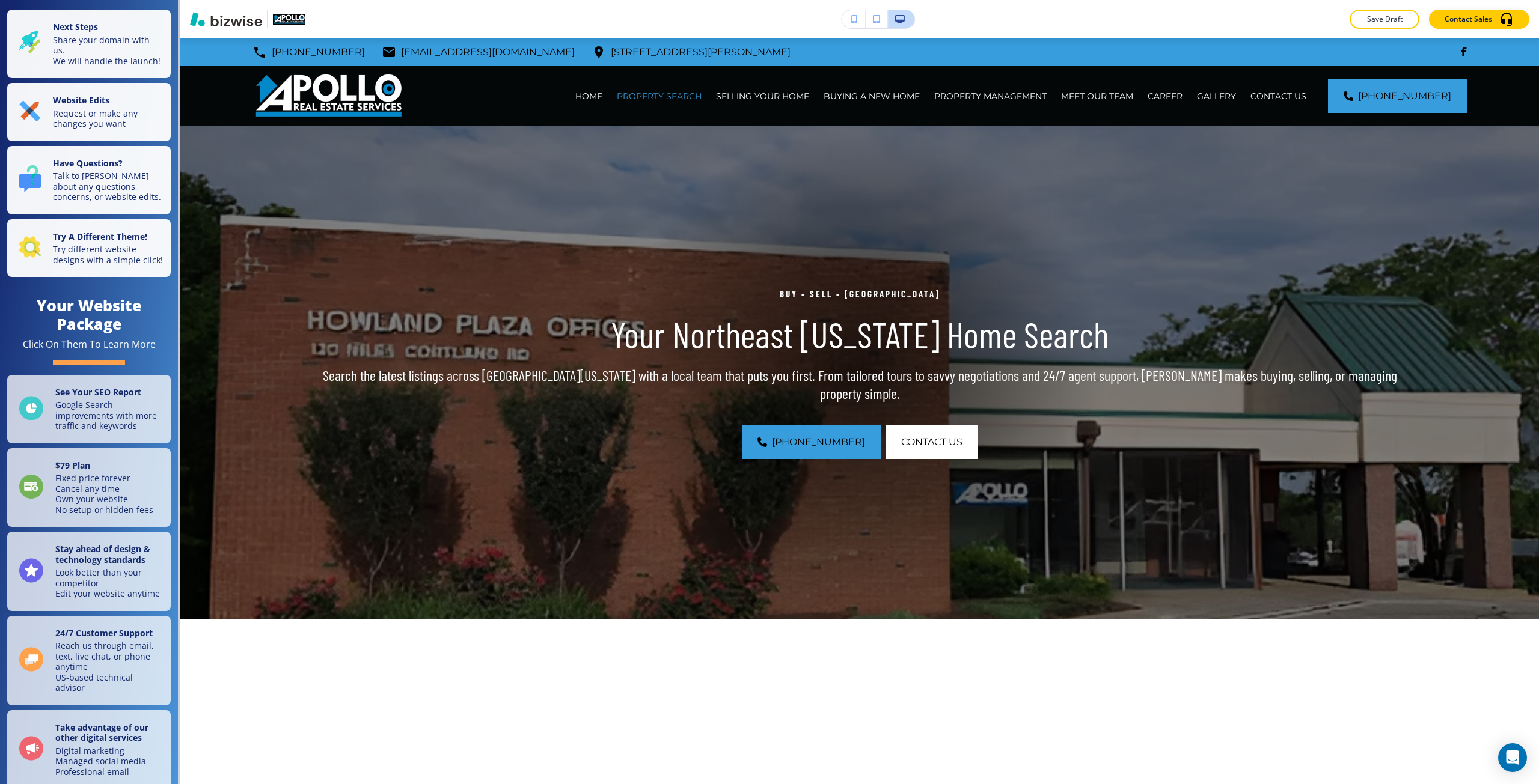
click at [861, 17] on button "button" at bounding box center [853, 19] width 24 height 18
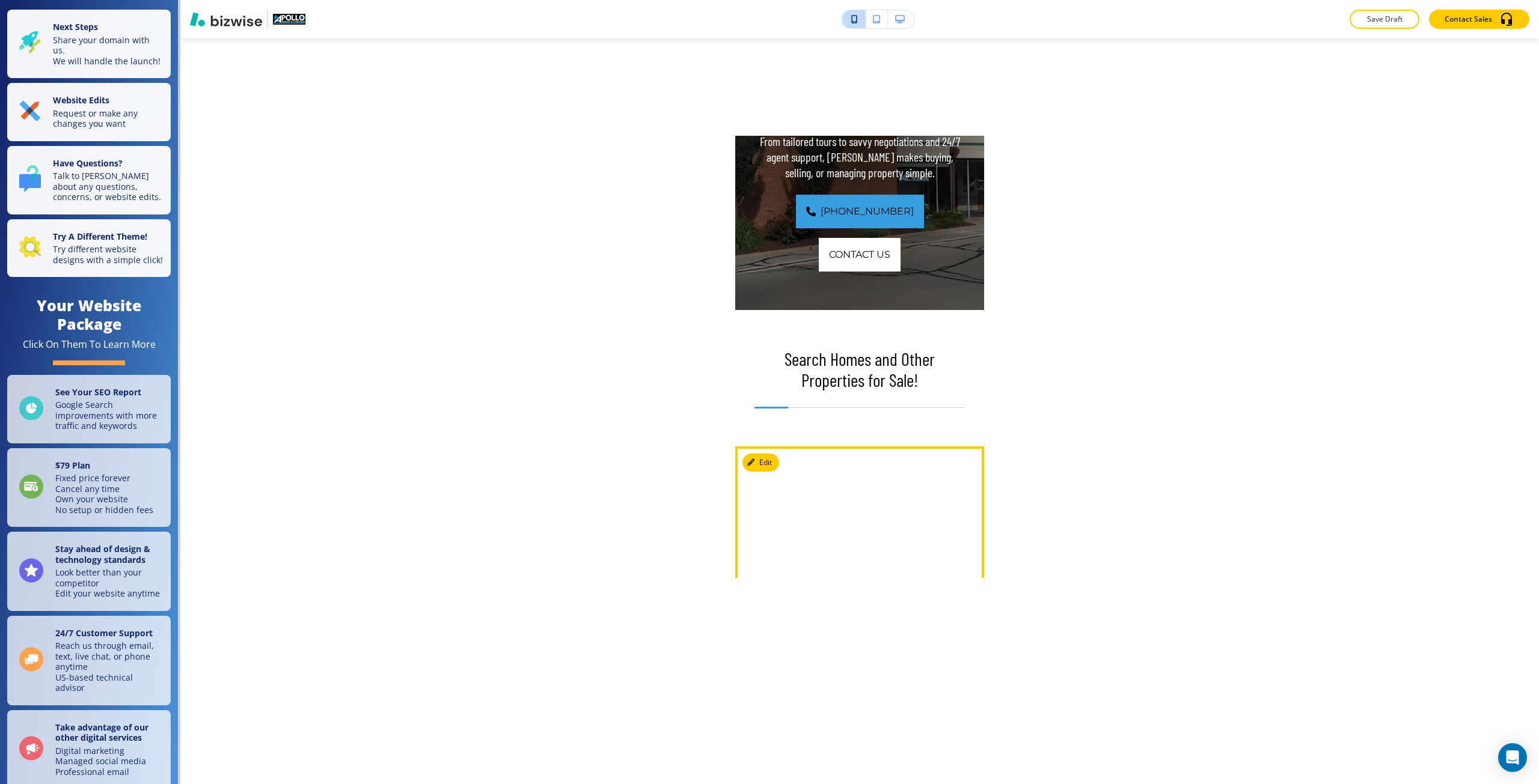
scroll to position [241, 0]
